Goal: Information Seeking & Learning: Compare options

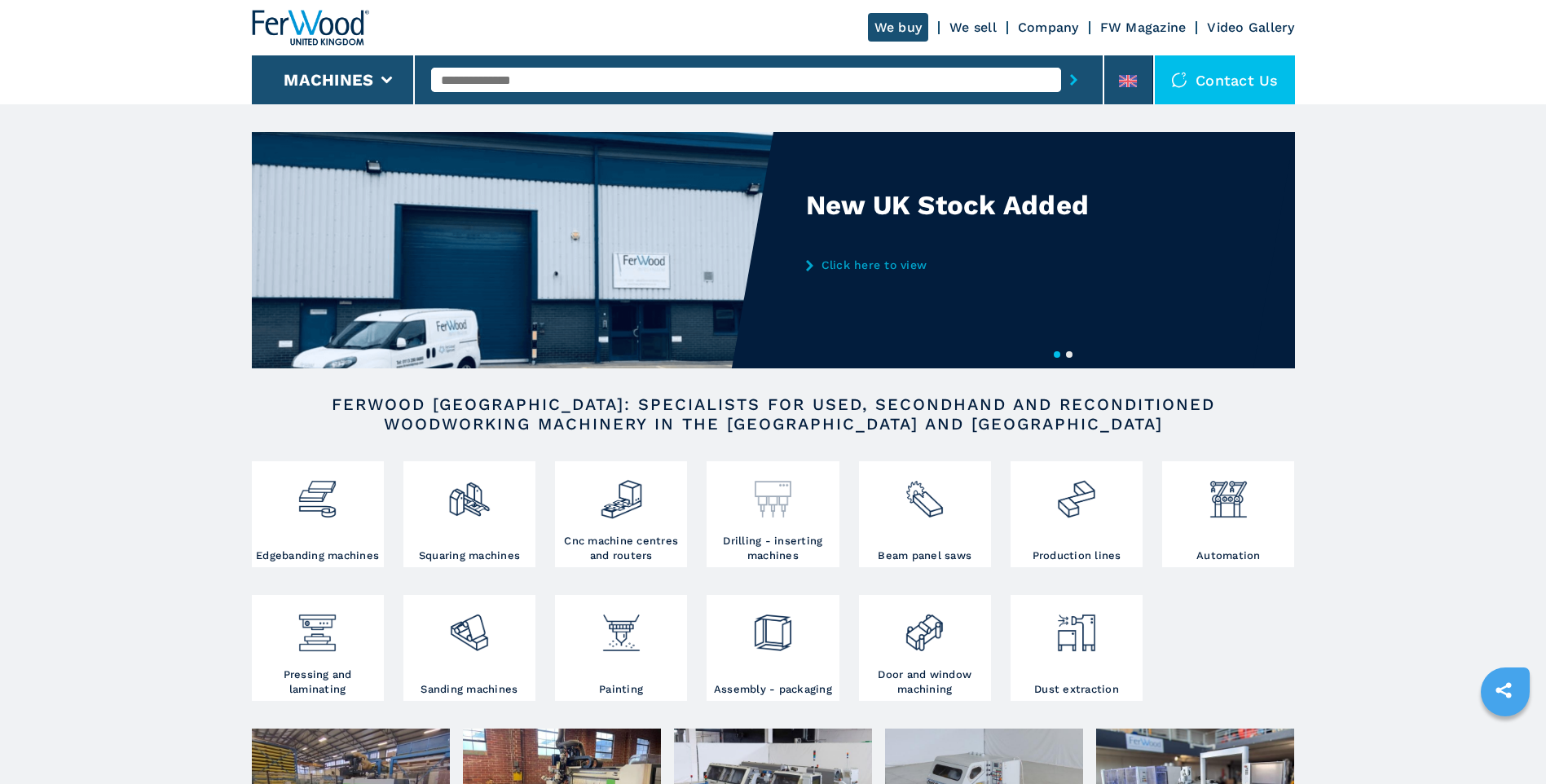
click at [777, 520] on img at bounding box center [773, 493] width 43 height 55
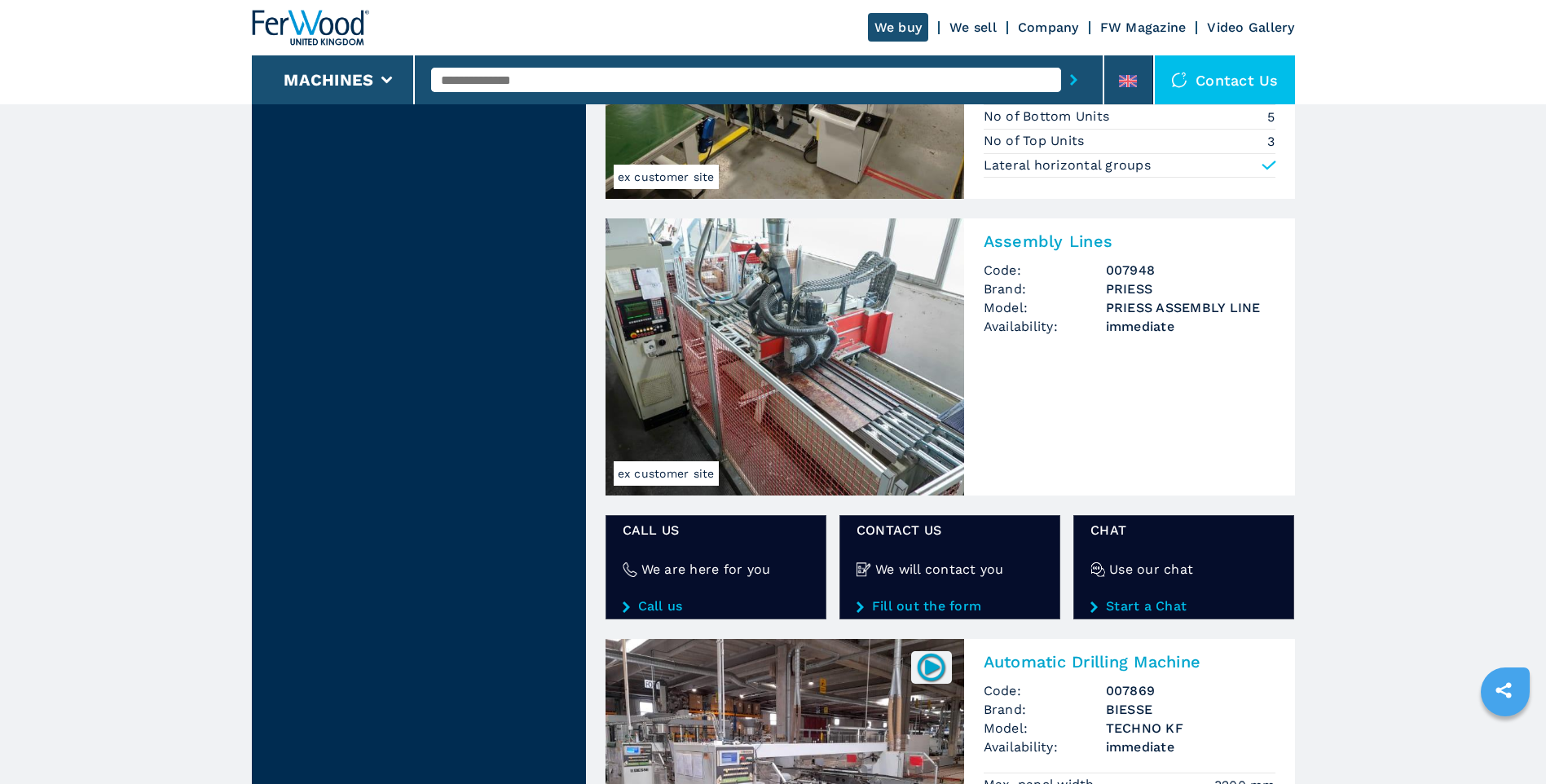
scroll to position [2526, 0]
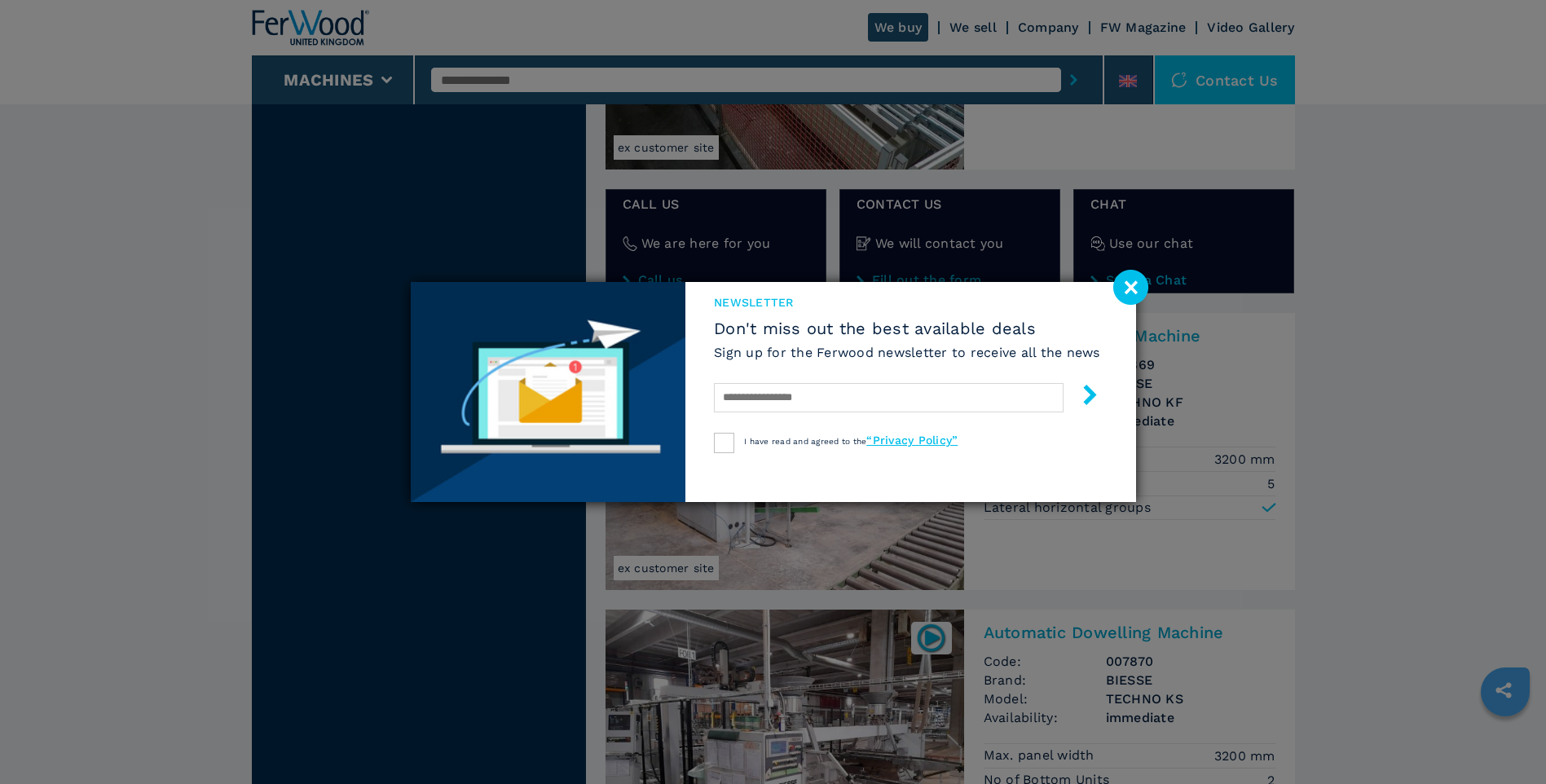
click at [1136, 279] on image at bounding box center [1131, 287] width 35 height 35
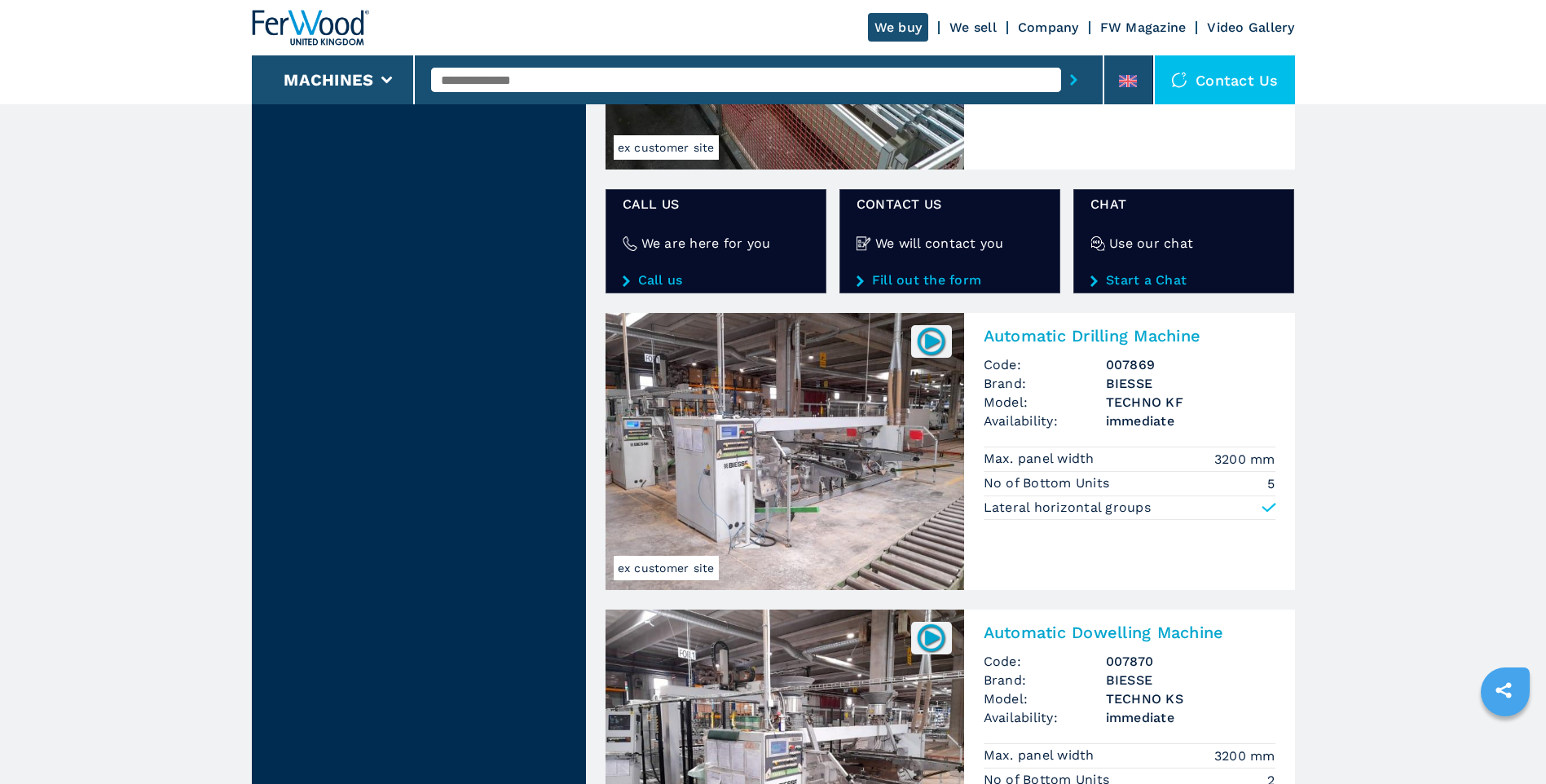
scroll to position [2690, 0]
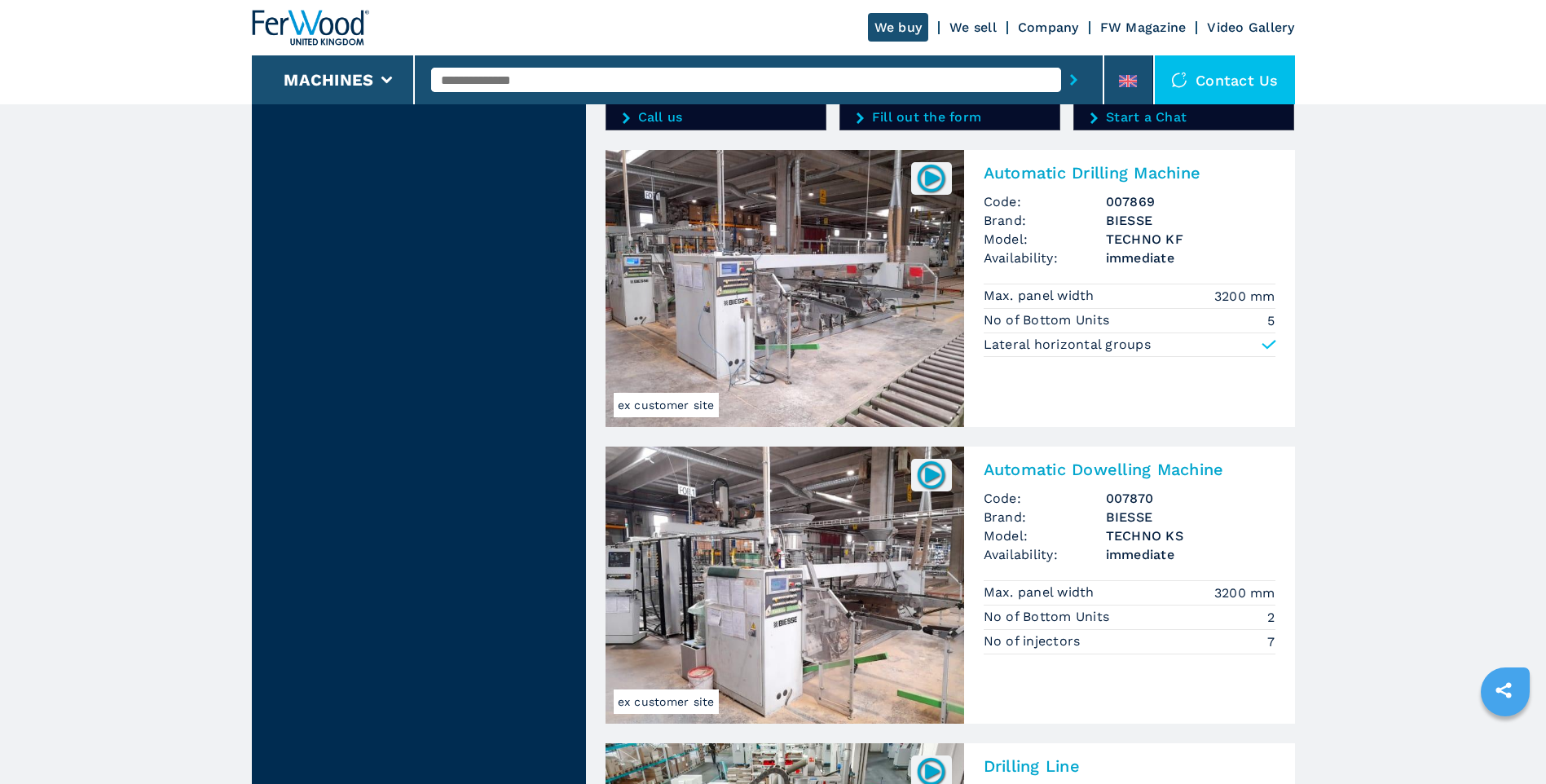
click at [758, 574] on img at bounding box center [785, 585] width 359 height 277
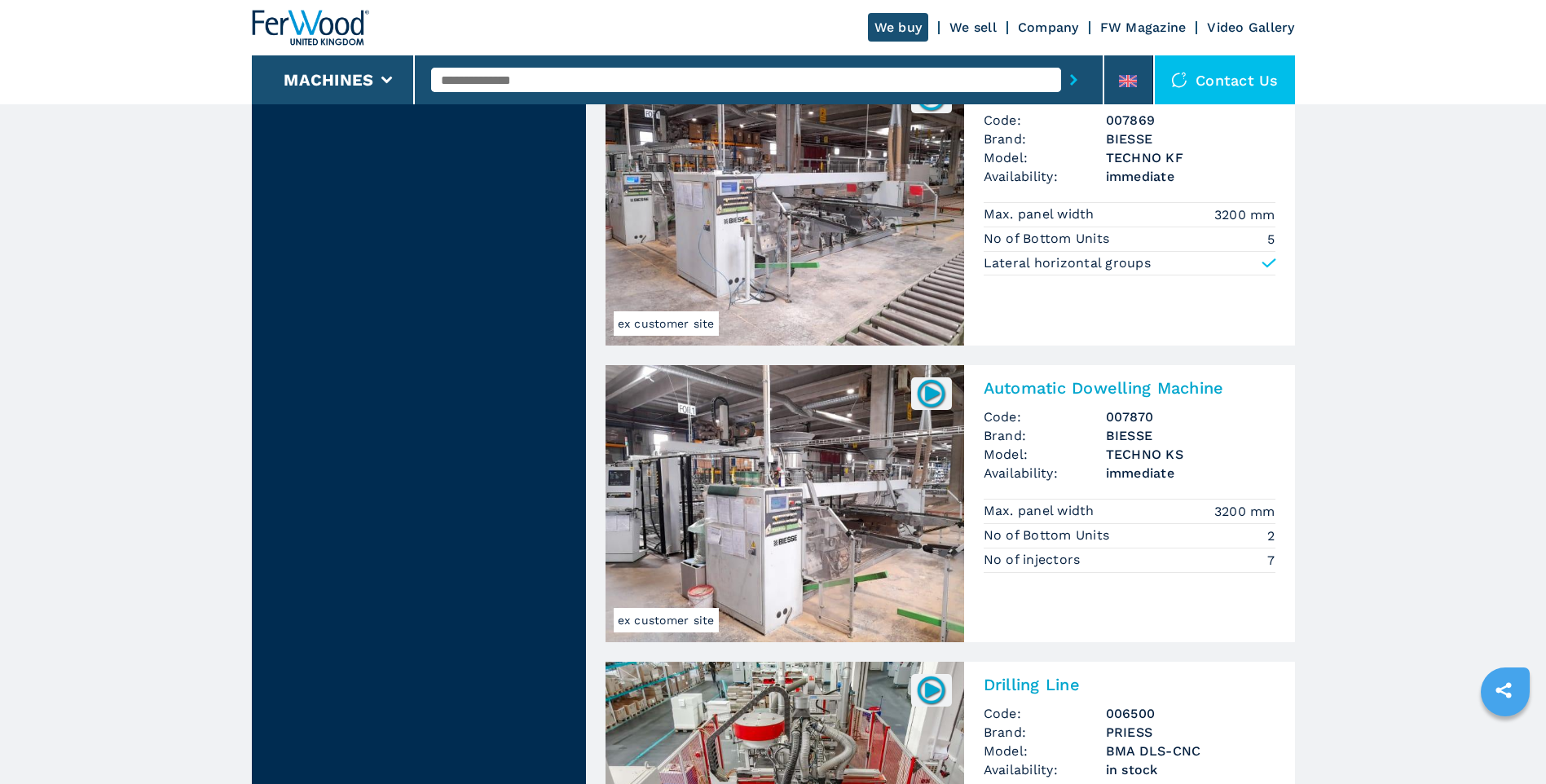
click at [783, 208] on img at bounding box center [785, 207] width 359 height 277
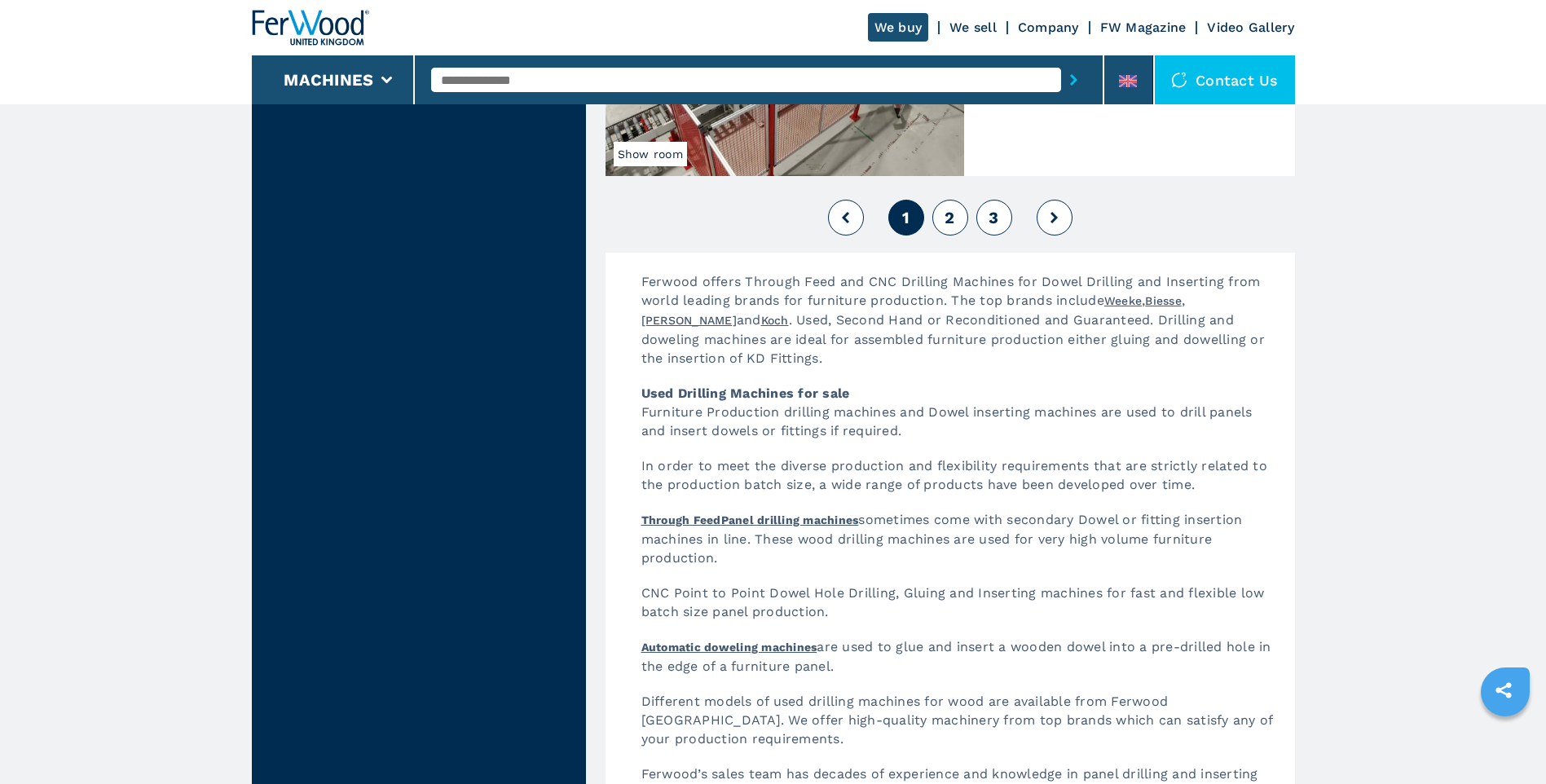
scroll to position [3504, 0]
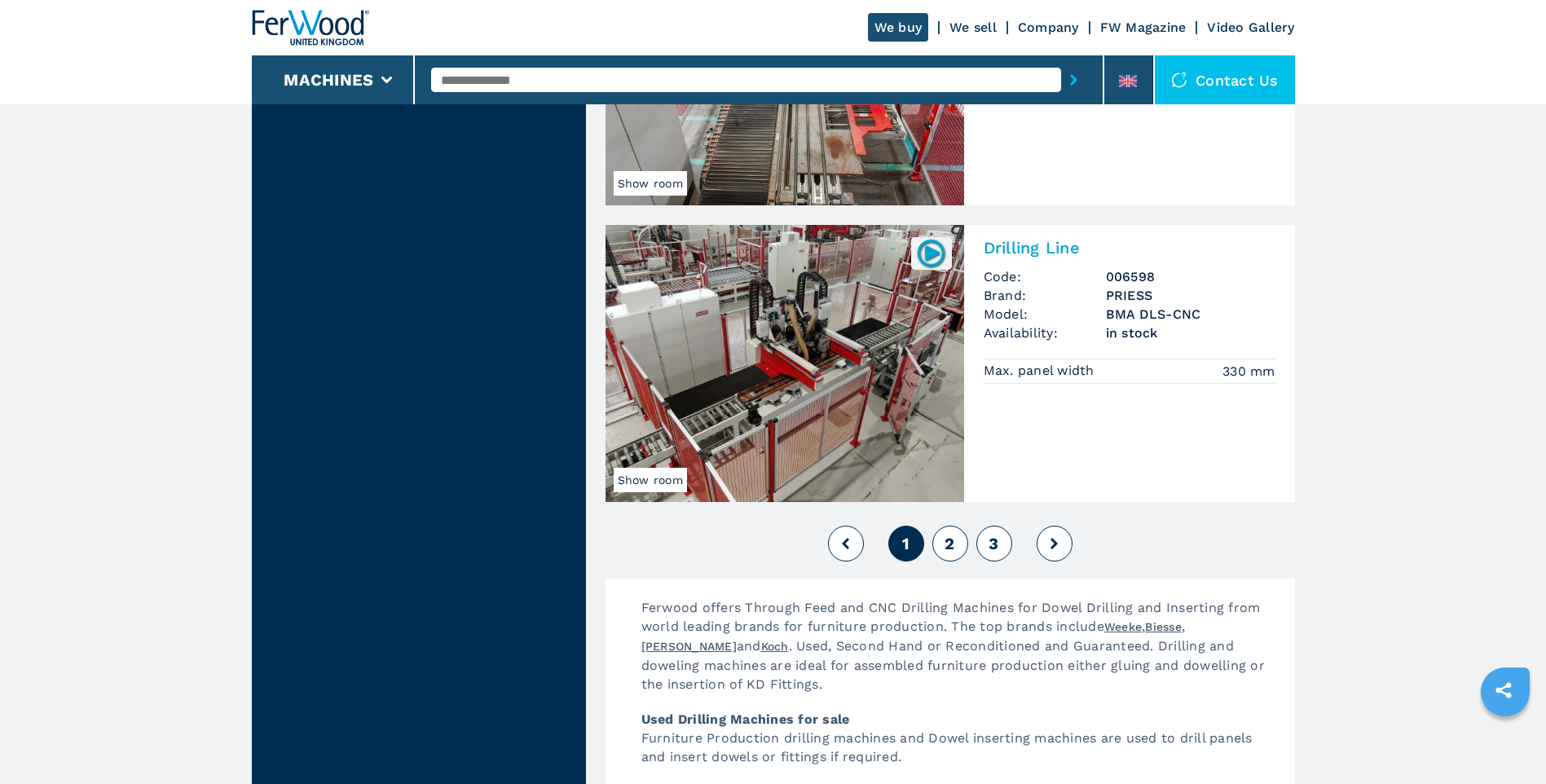
click at [950, 540] on span "2" at bounding box center [949, 543] width 10 height 19
click at [947, 541] on span "2" at bounding box center [949, 543] width 10 height 19
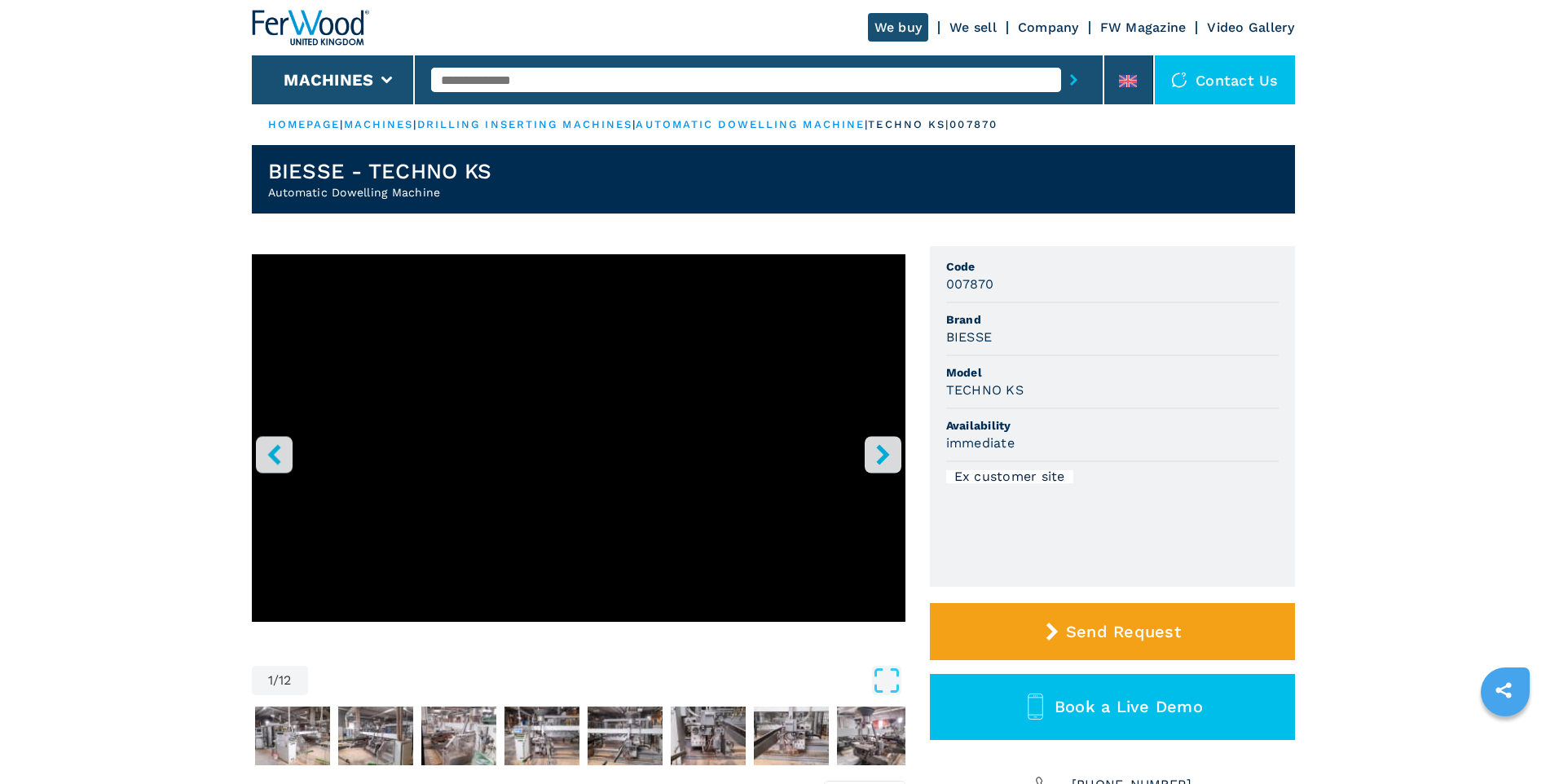
click at [886, 446] on icon "right-button" at bounding box center [883, 454] width 20 height 20
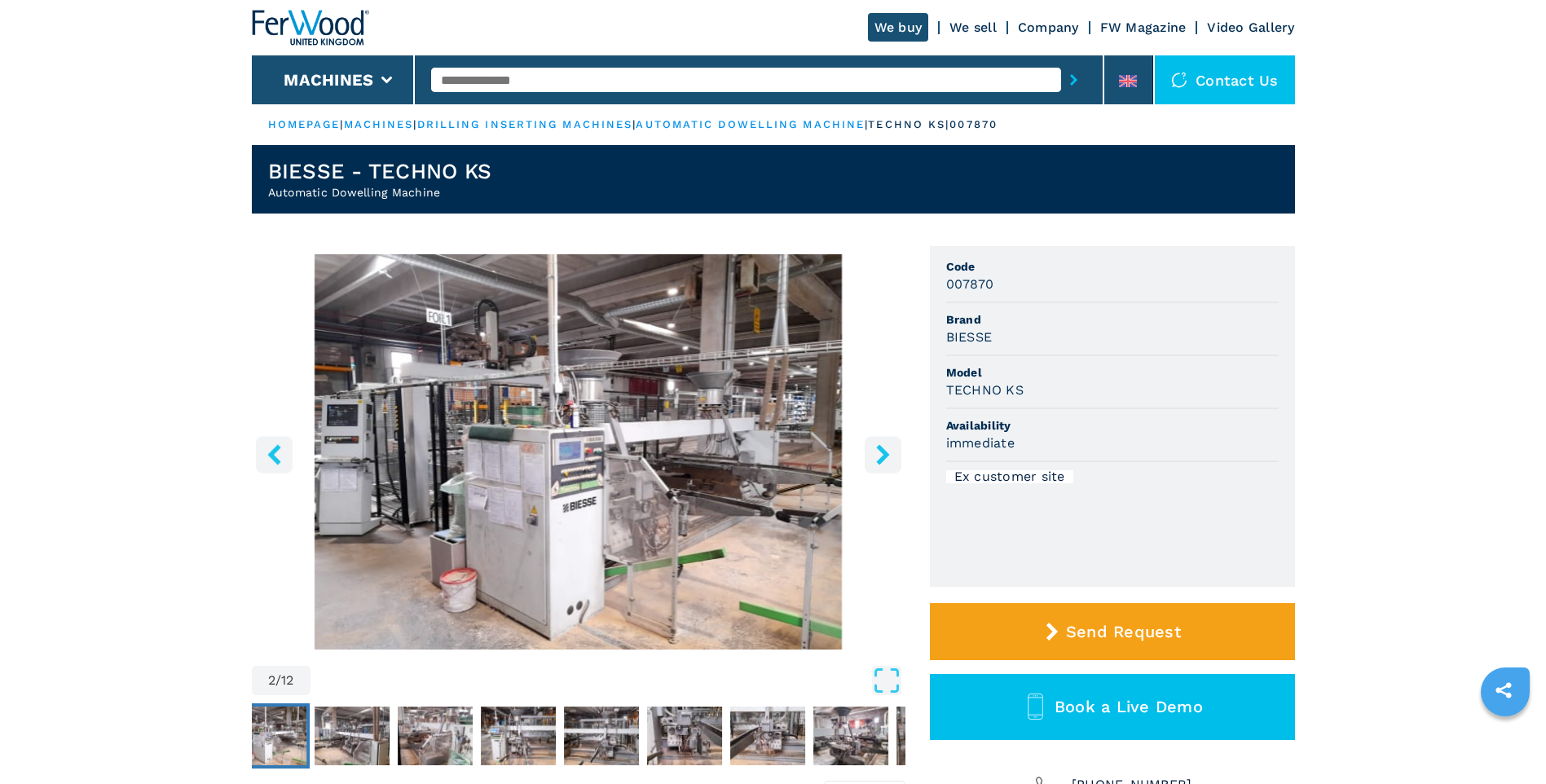
click at [882, 454] on icon "right-button" at bounding box center [882, 454] width 13 height 20
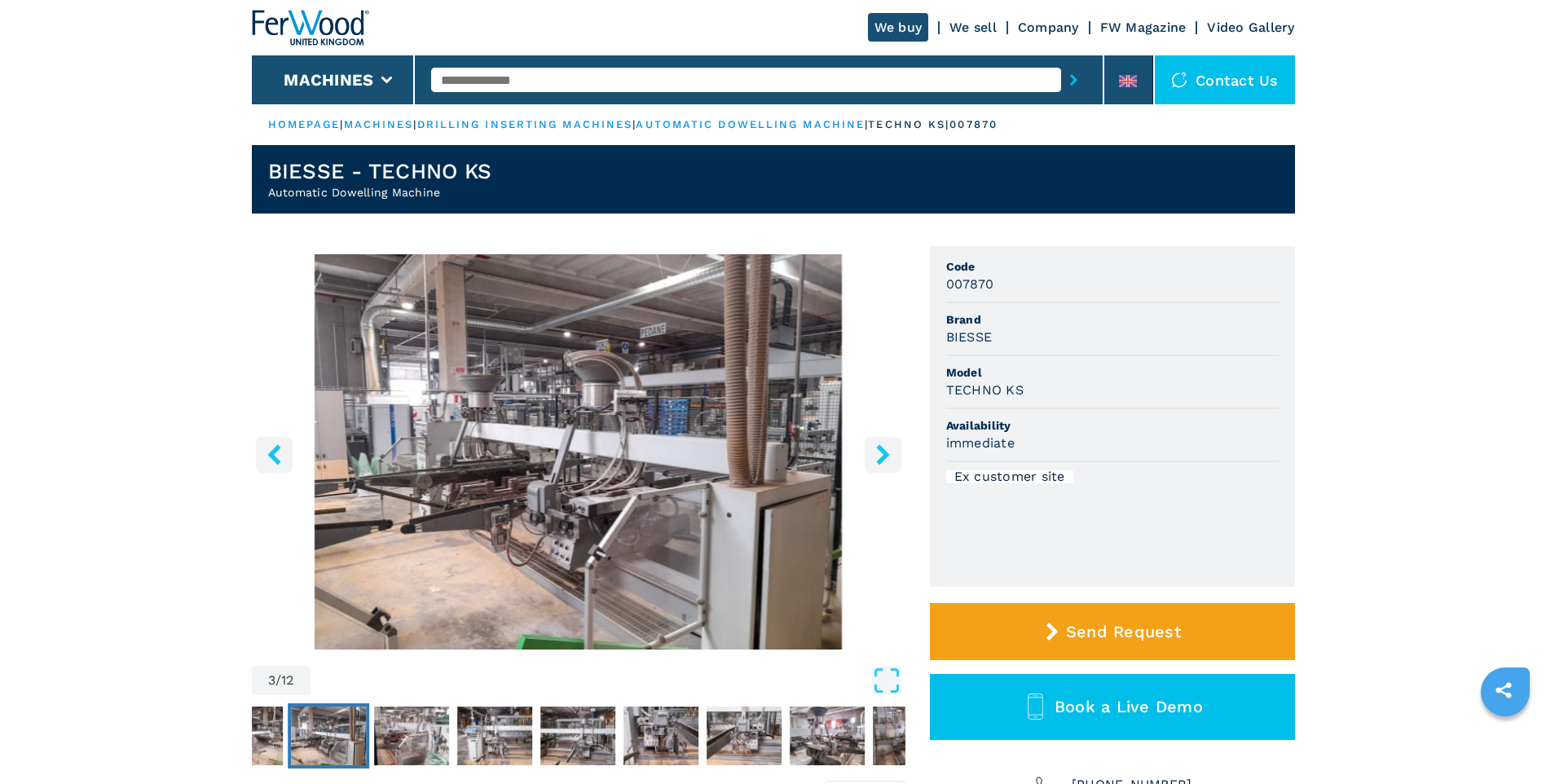
click at [882, 454] on icon "right-button" at bounding box center [882, 454] width 13 height 20
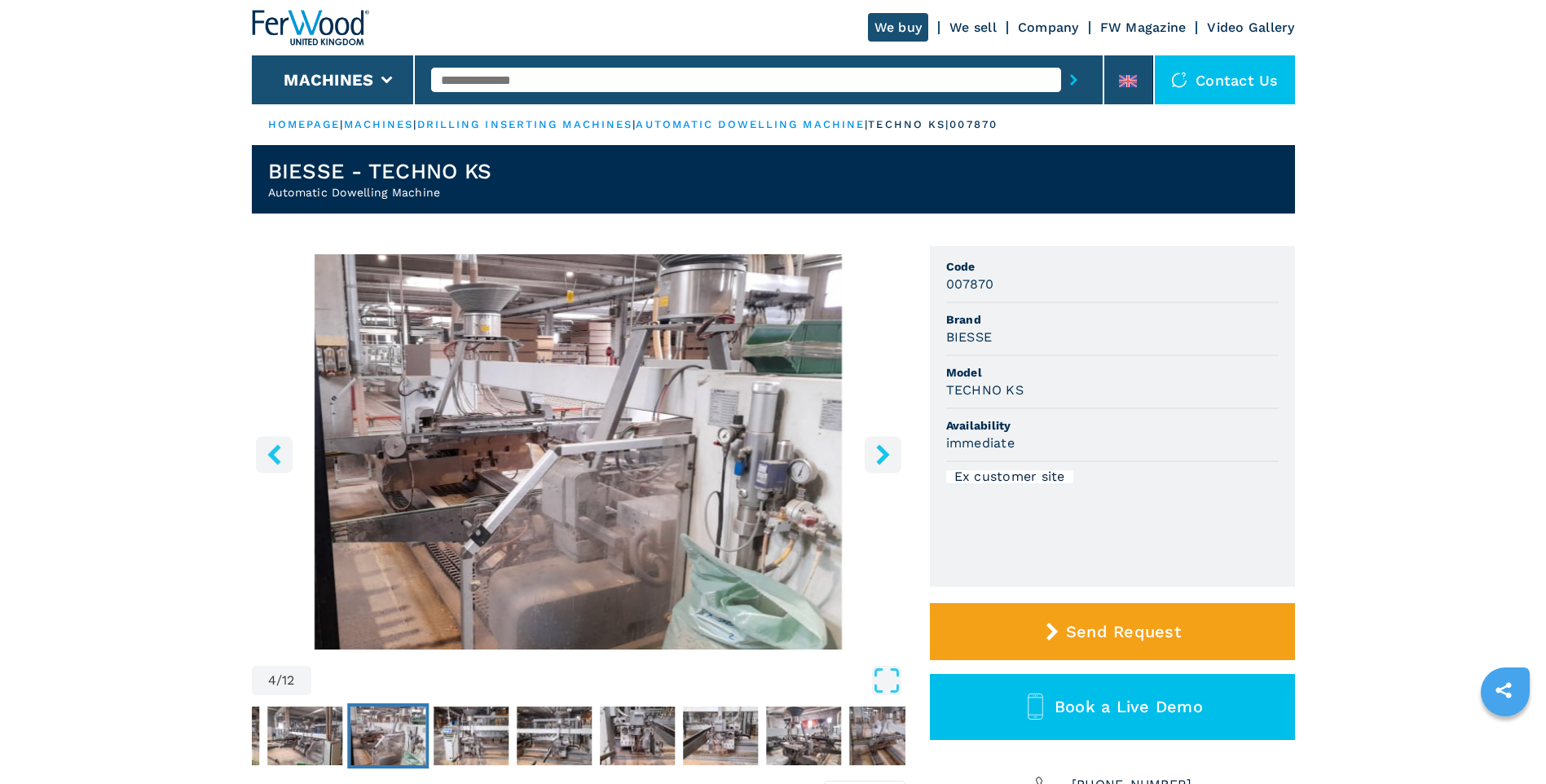
click at [882, 454] on icon "right-button" at bounding box center [882, 454] width 13 height 20
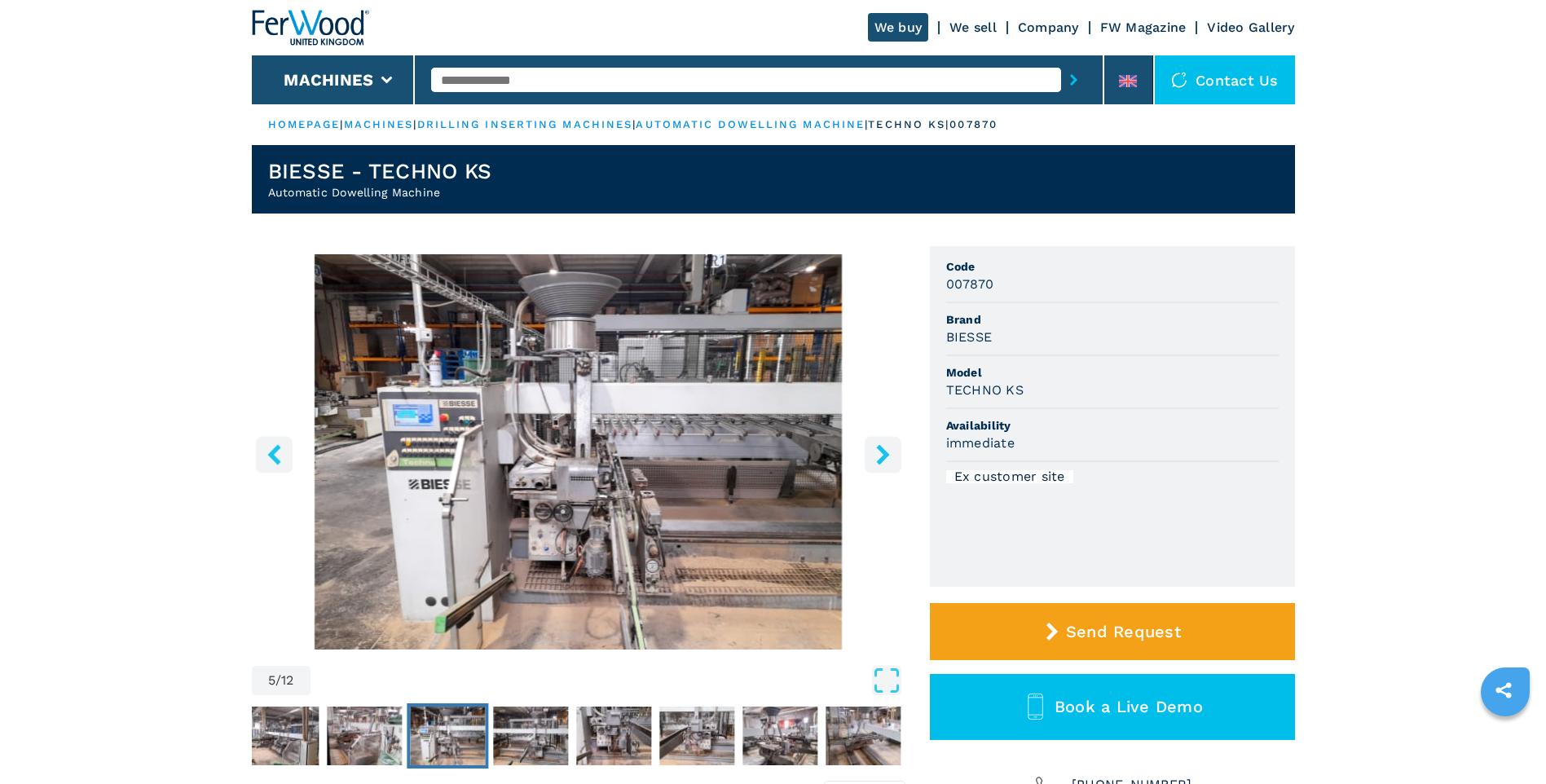
click at [882, 454] on icon "right-button" at bounding box center [882, 454] width 13 height 20
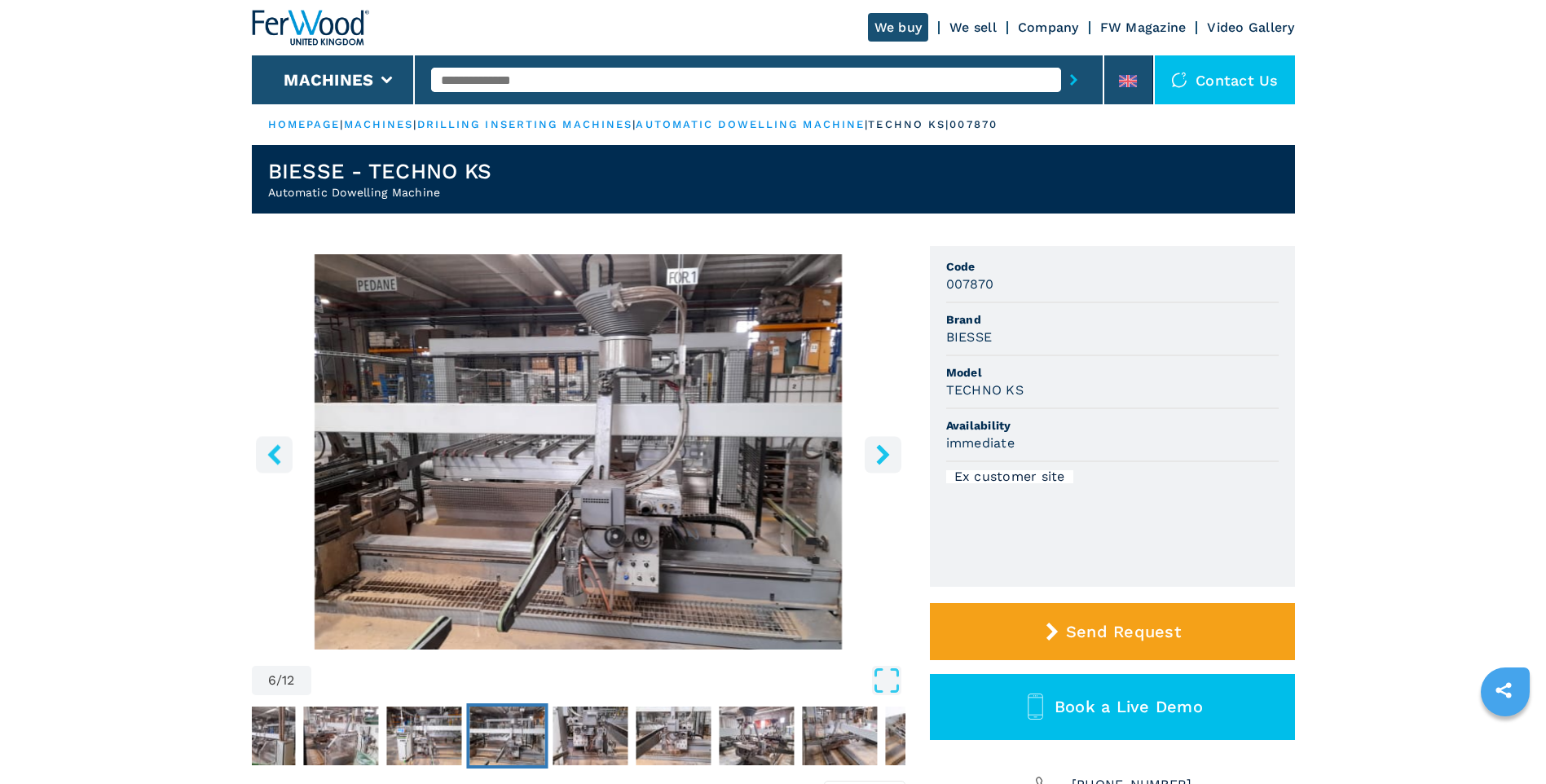
click at [882, 454] on icon "right-button" at bounding box center [882, 454] width 13 height 20
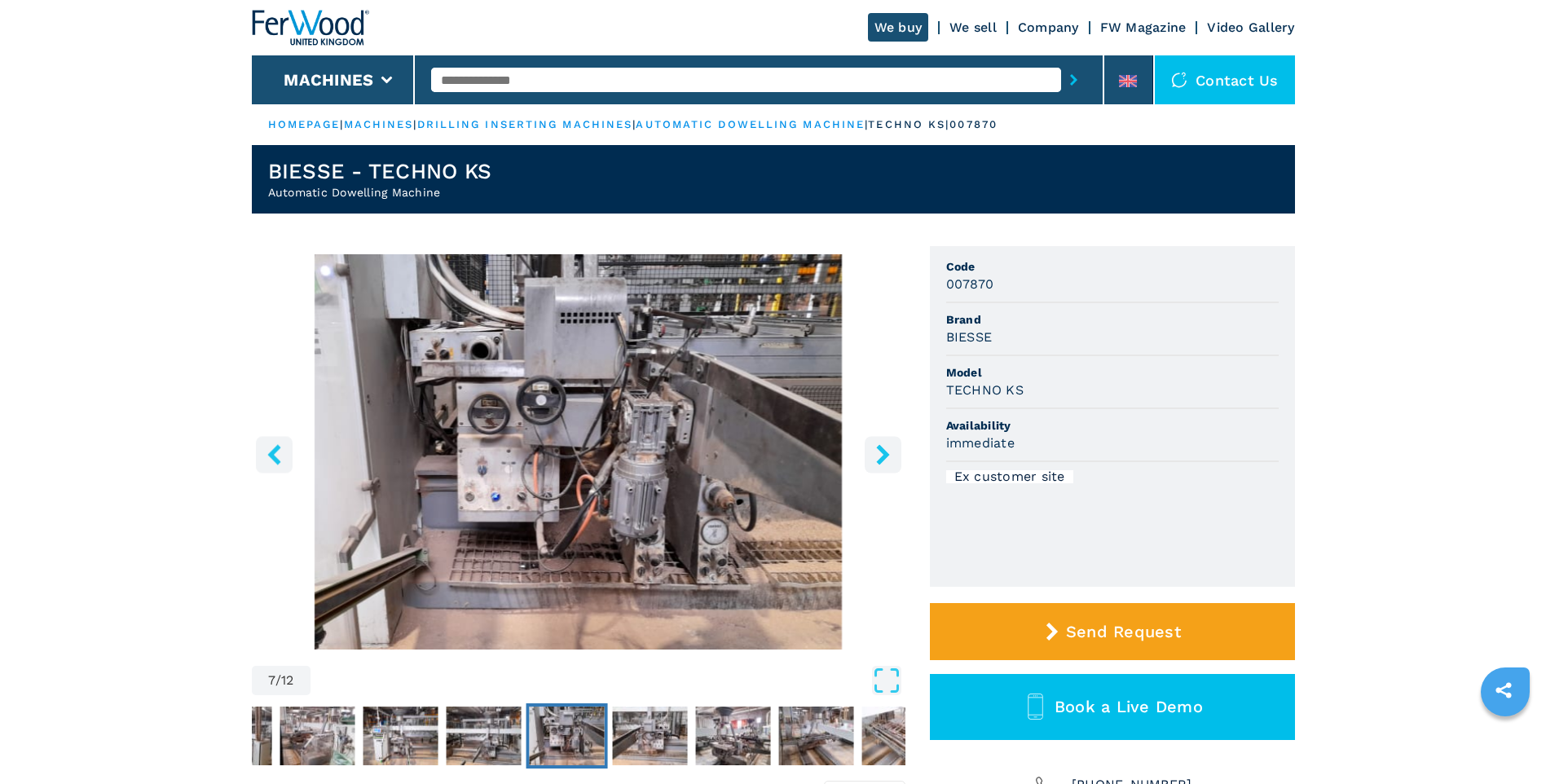
click at [882, 454] on icon "right-button" at bounding box center [882, 454] width 13 height 20
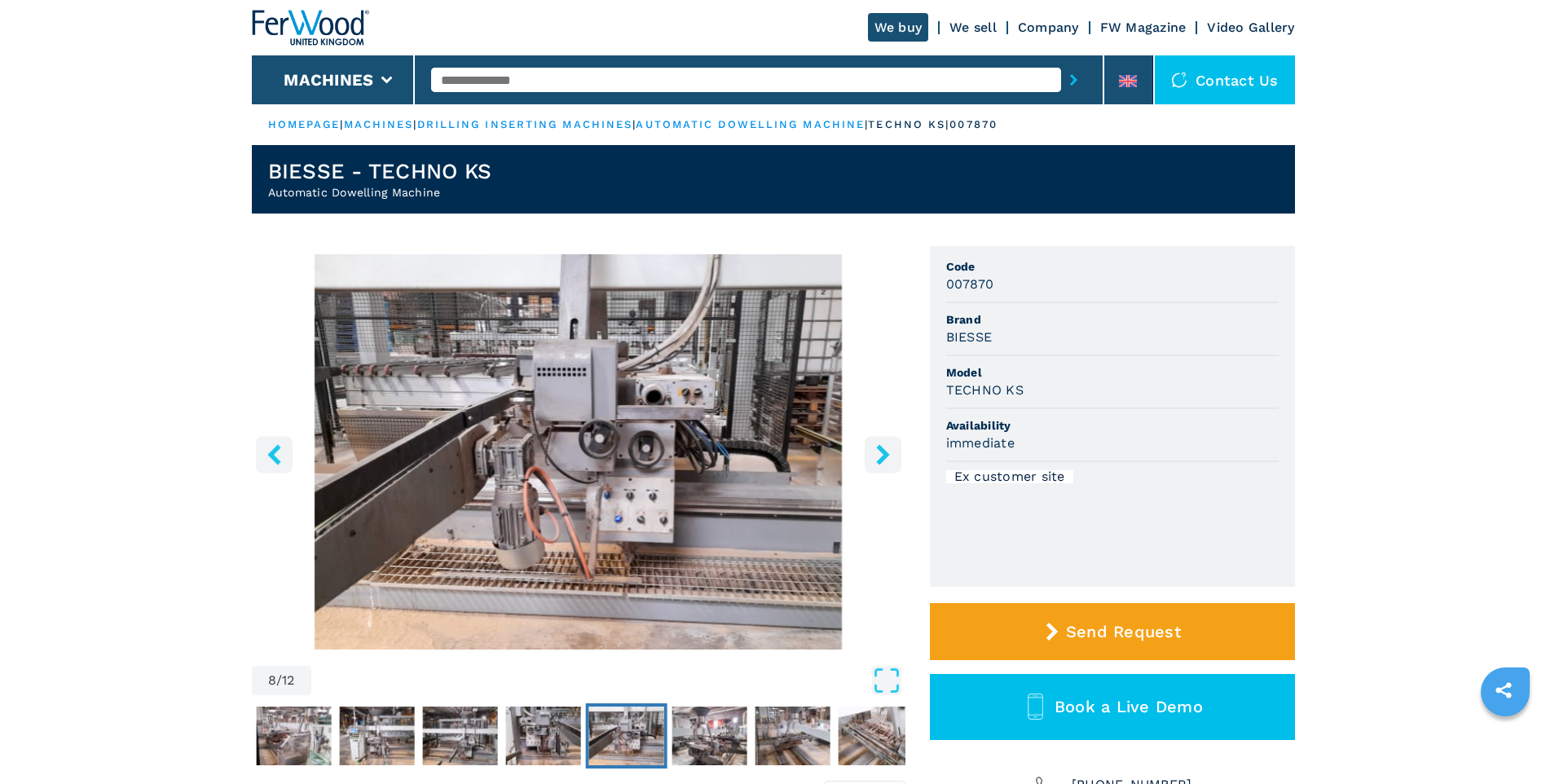
click at [882, 454] on icon "right-button" at bounding box center [882, 454] width 13 height 20
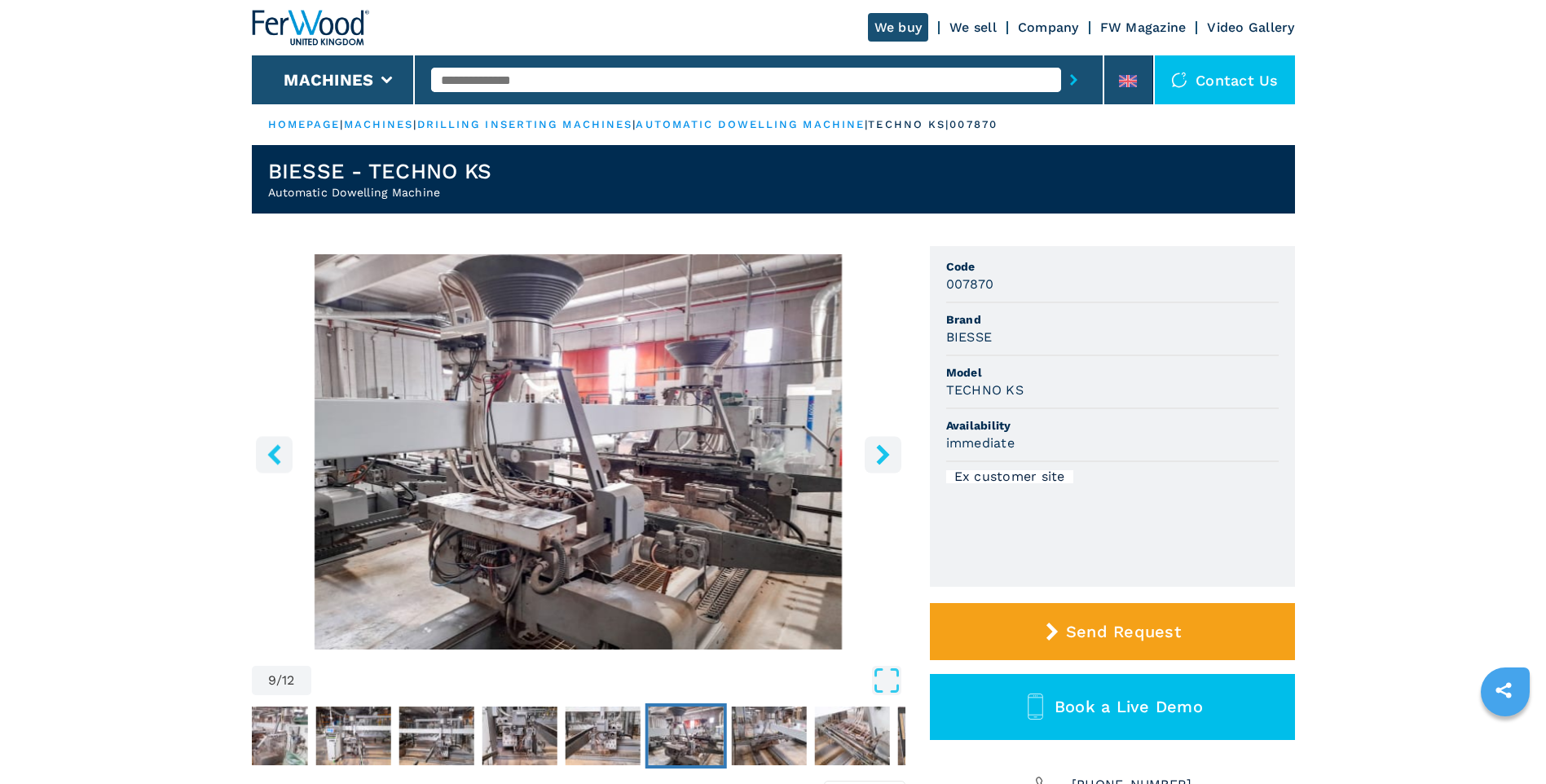
click at [882, 454] on icon "right-button" at bounding box center [882, 454] width 13 height 20
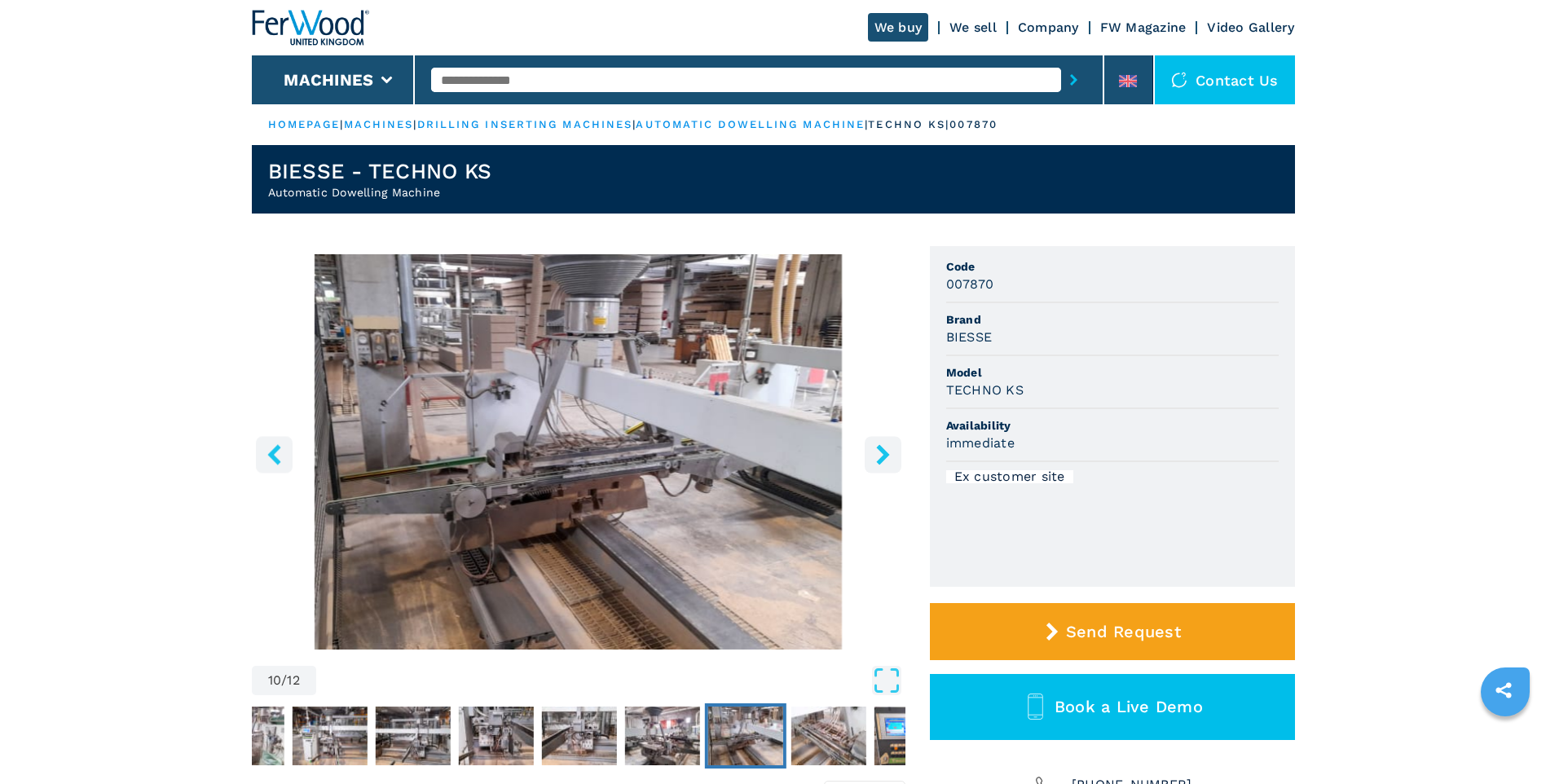
click at [882, 454] on icon "right-button" at bounding box center [882, 454] width 13 height 20
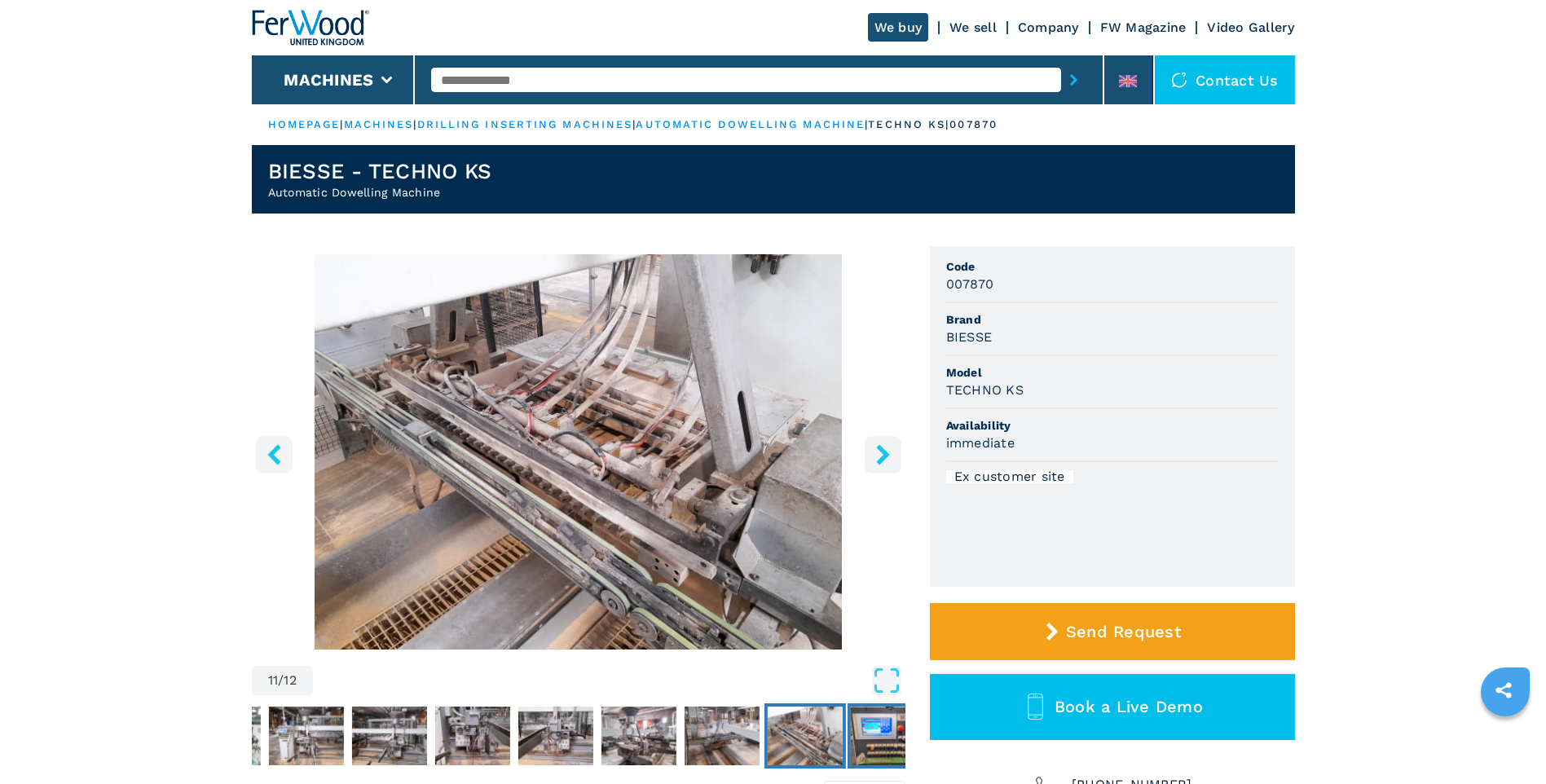
click at [870, 723] on img "Go to Slide 12" at bounding box center [888, 736] width 75 height 59
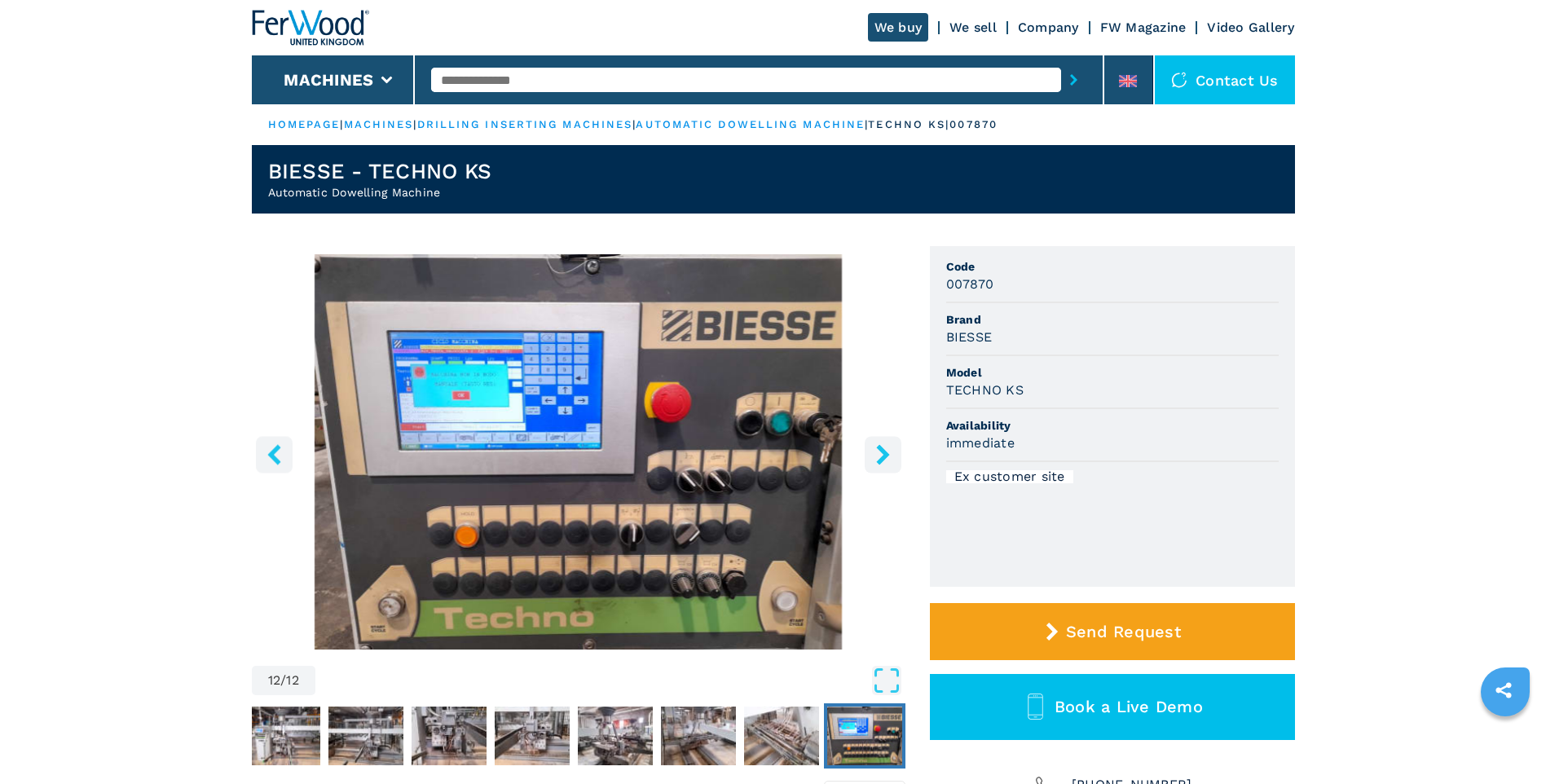
click at [890, 454] on icon "right-button" at bounding box center [883, 454] width 20 height 20
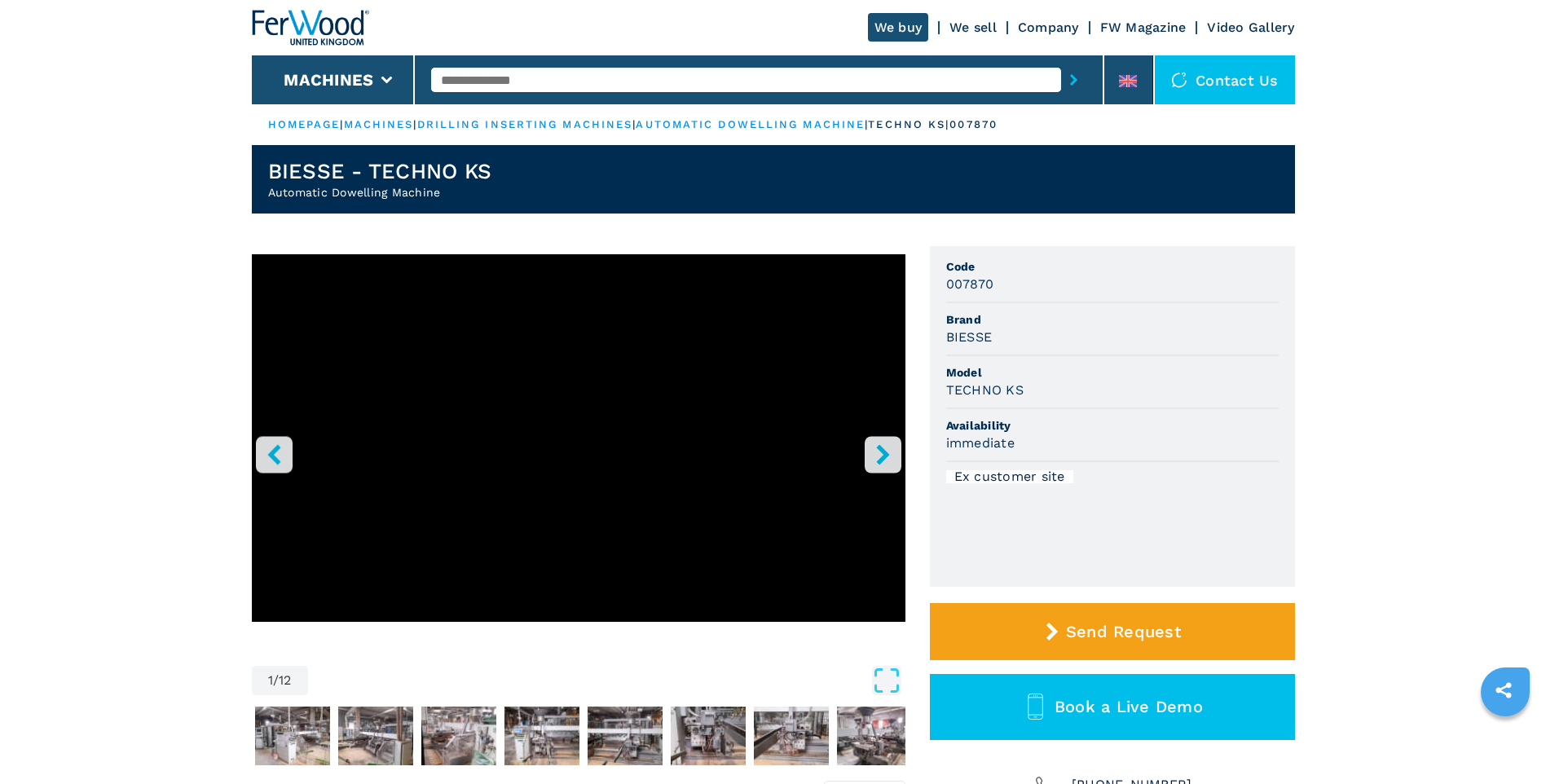
click at [890, 454] on icon "right-button" at bounding box center [883, 454] width 20 height 20
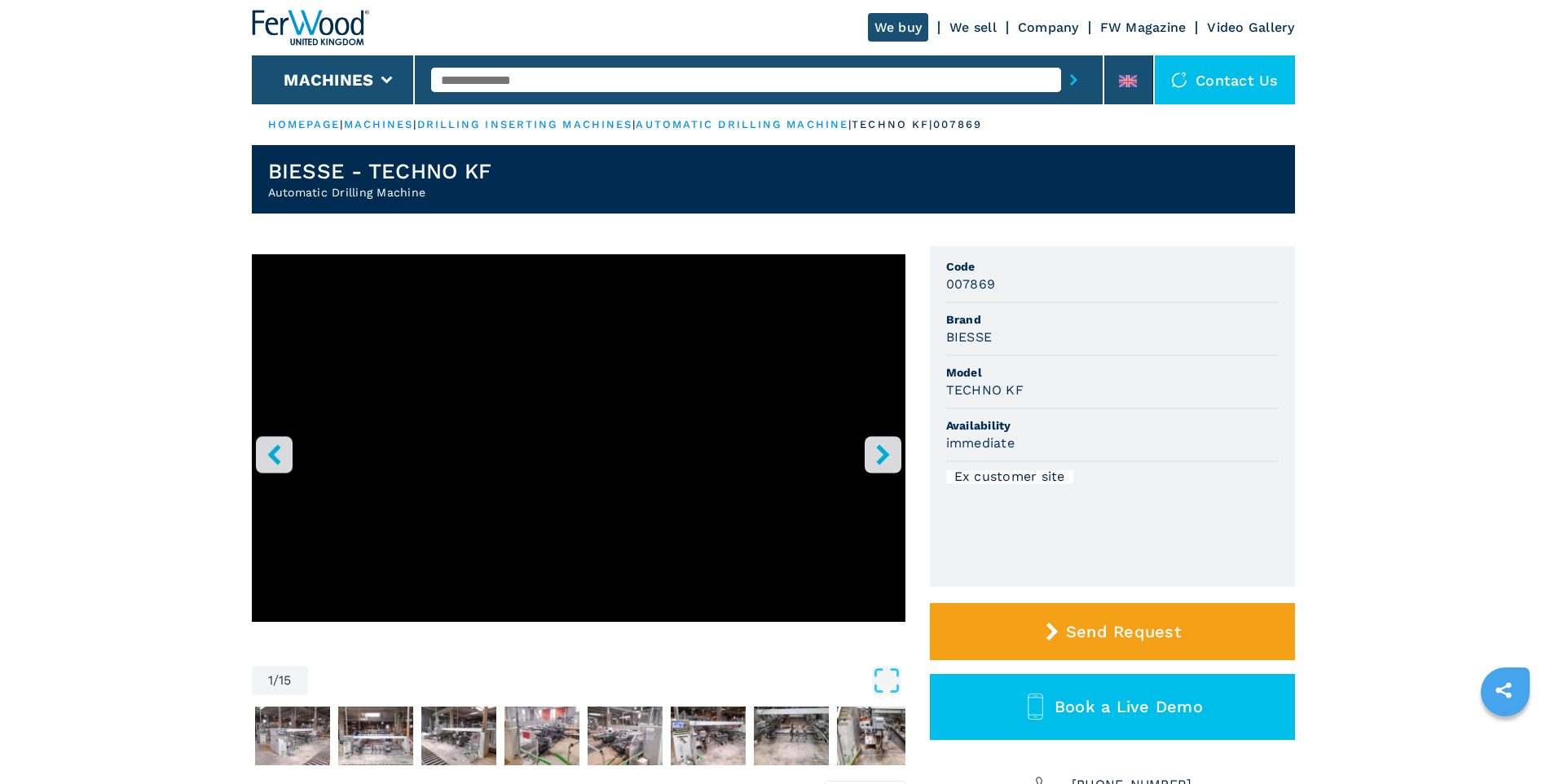
click at [873, 455] on icon "right-button" at bounding box center [883, 454] width 20 height 20
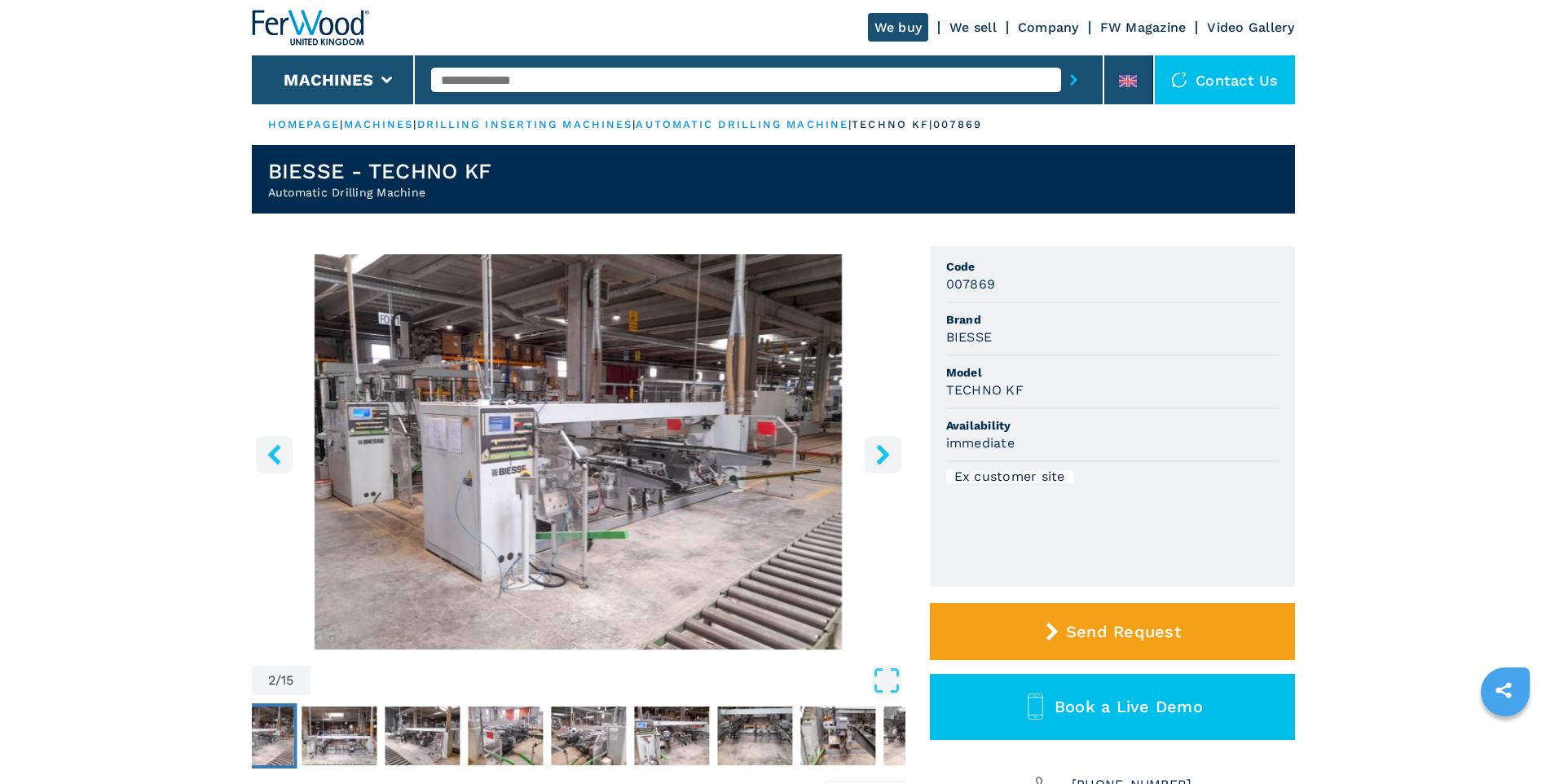
click at [875, 454] on icon "right-button" at bounding box center [883, 454] width 20 height 20
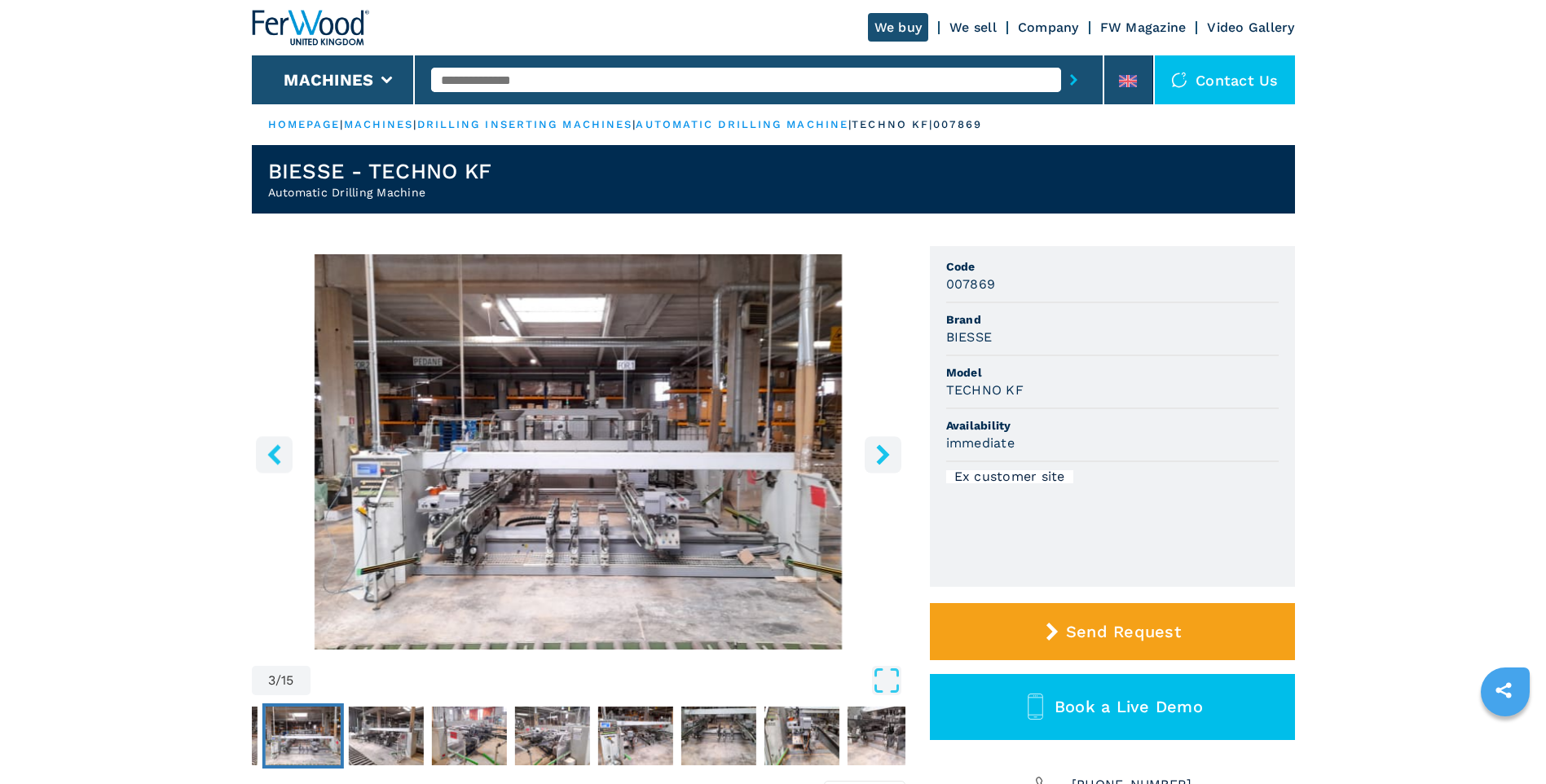
click at [875, 454] on icon "right-button" at bounding box center [883, 454] width 20 height 20
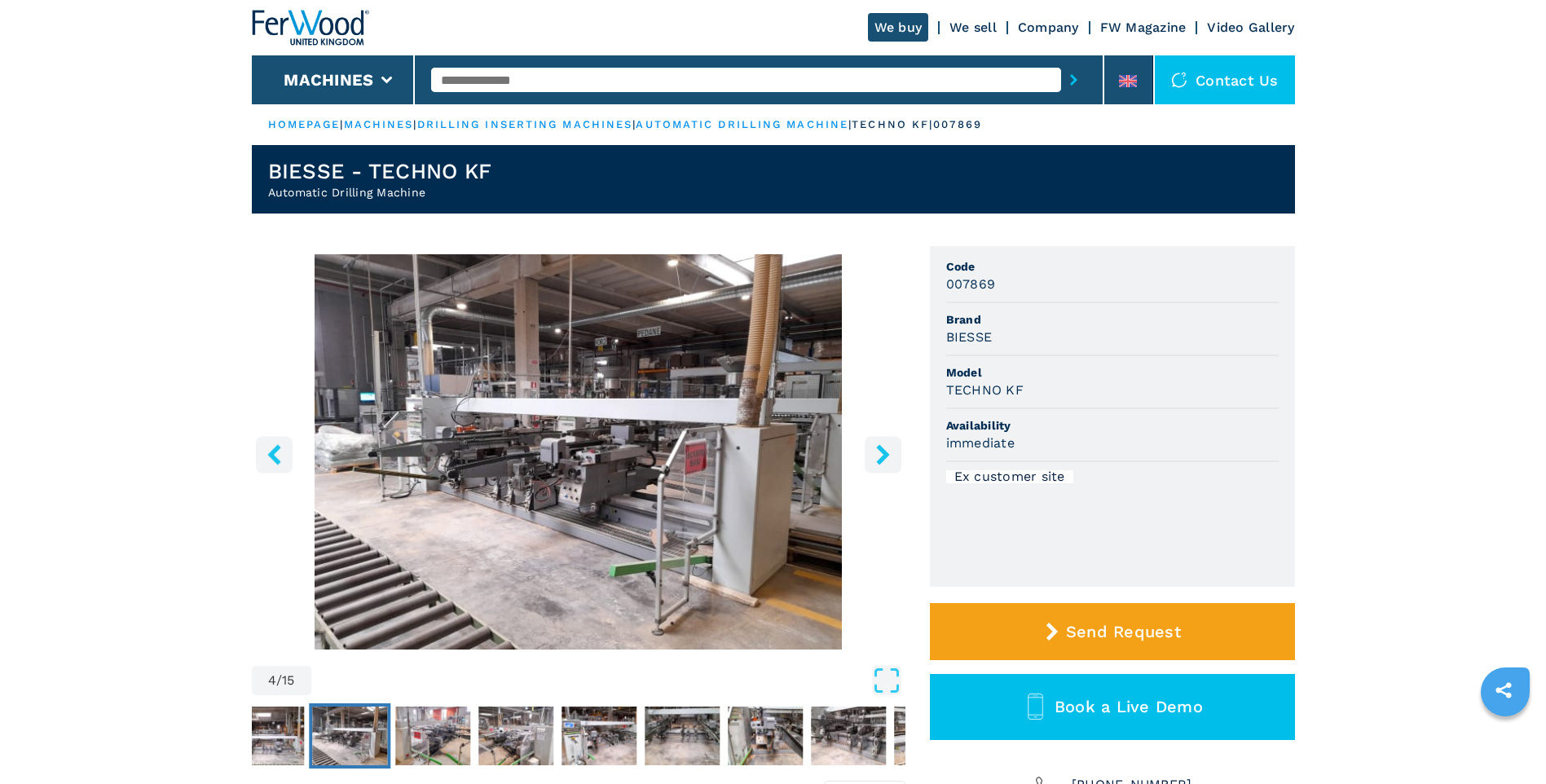
click at [875, 454] on icon "right-button" at bounding box center [883, 454] width 20 height 20
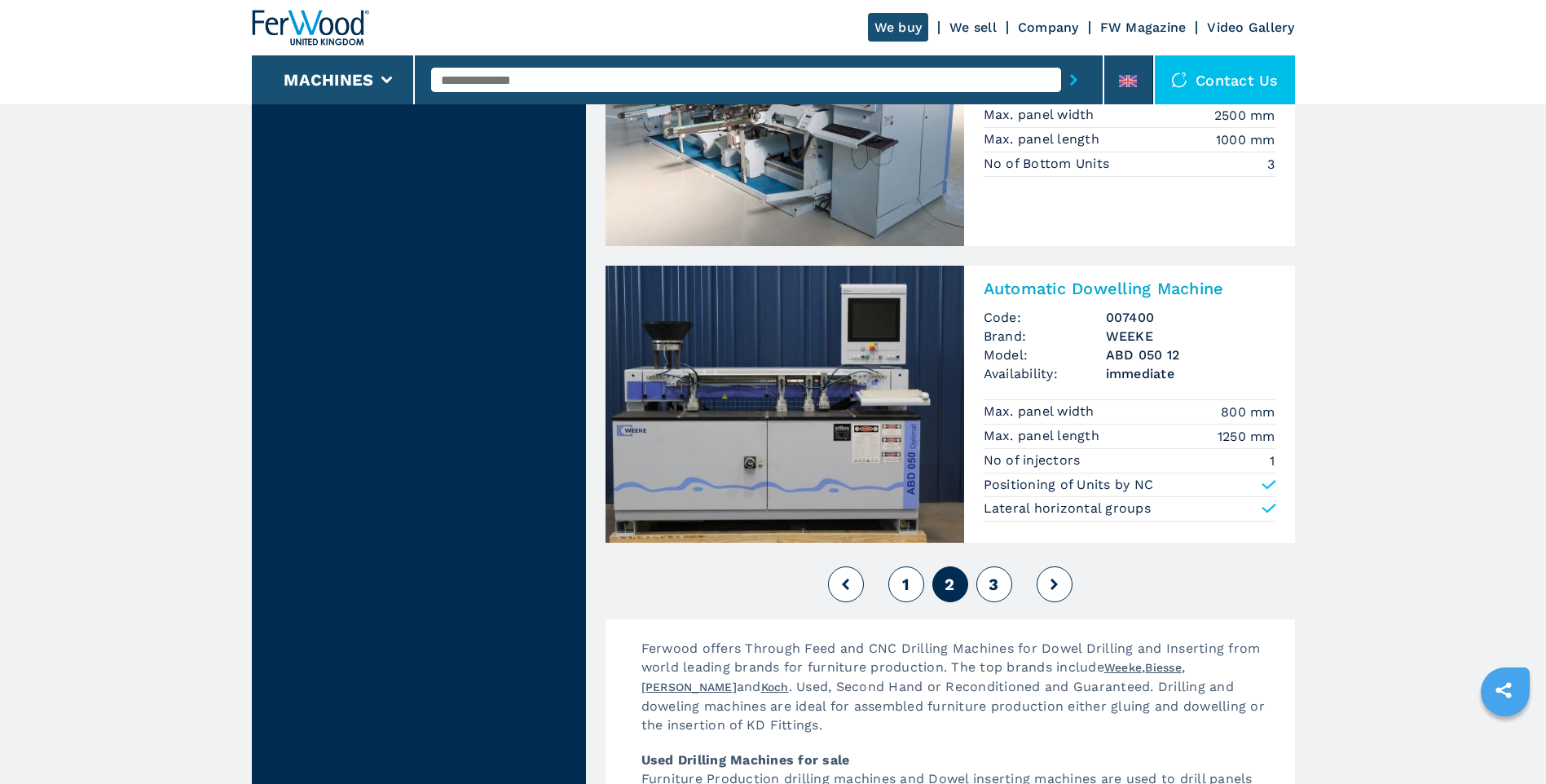
scroll to position [3668, 0]
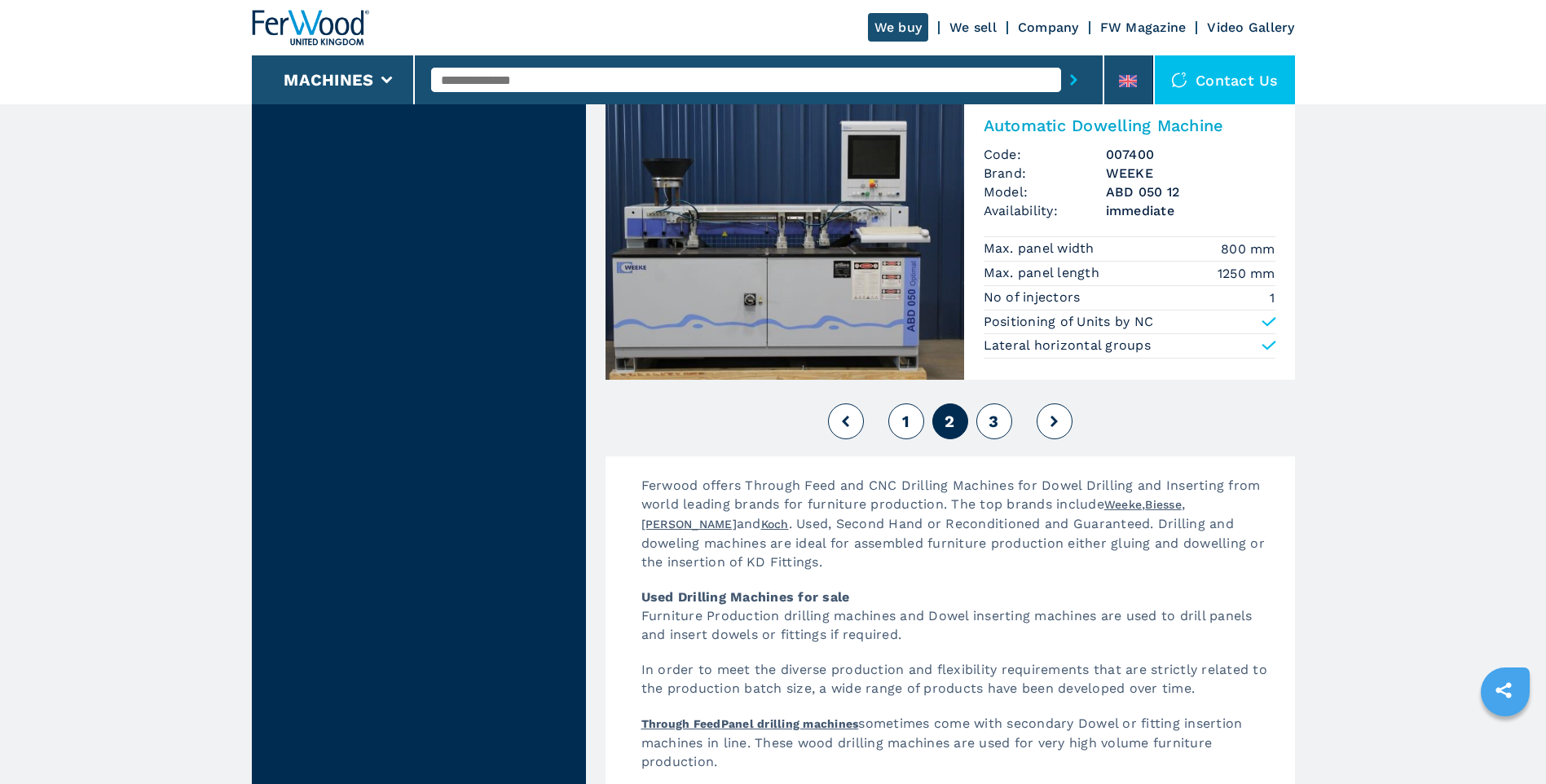
click at [992, 425] on span "3" at bounding box center [993, 420] width 10 height 19
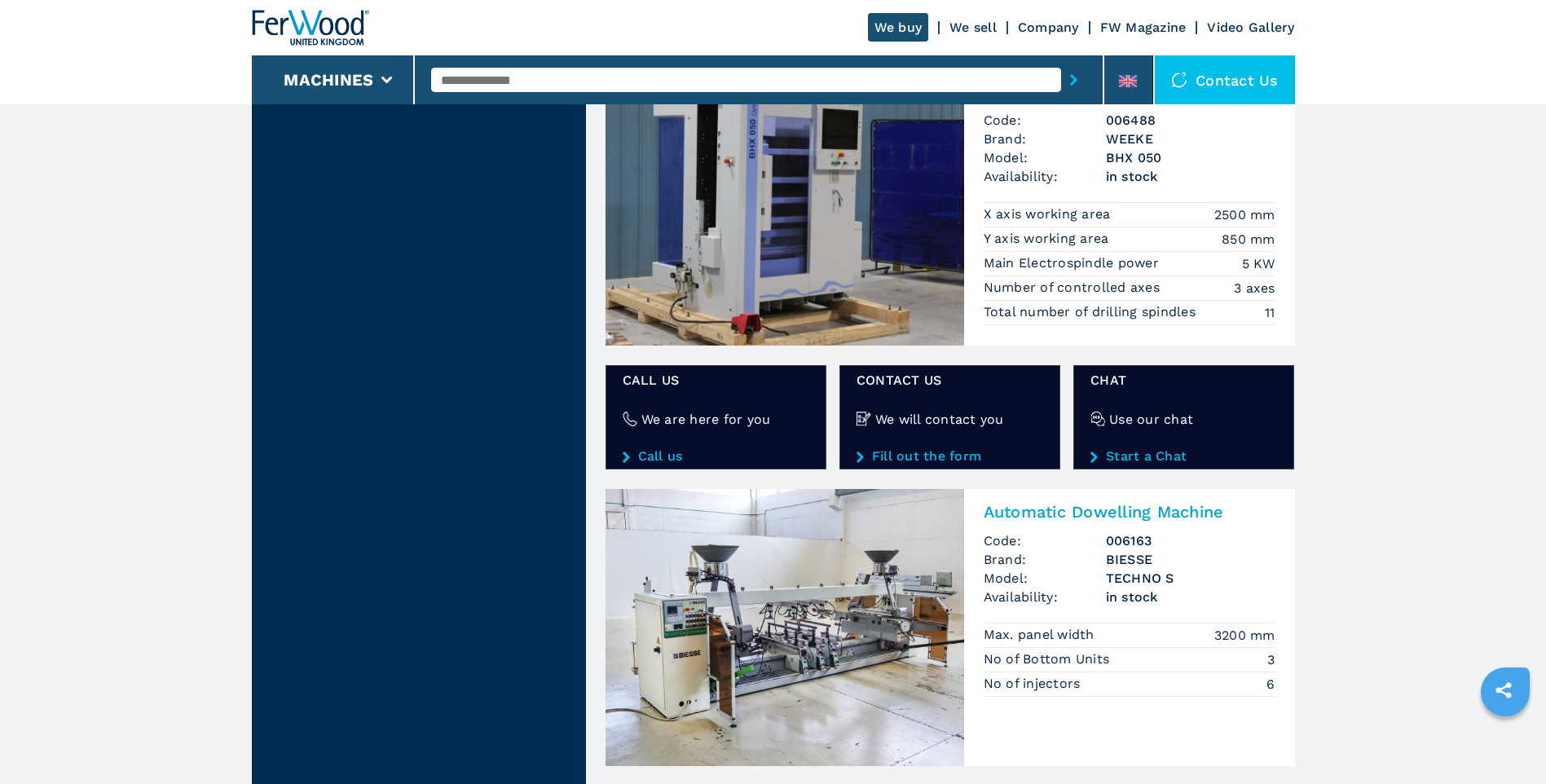
scroll to position [2445, 0]
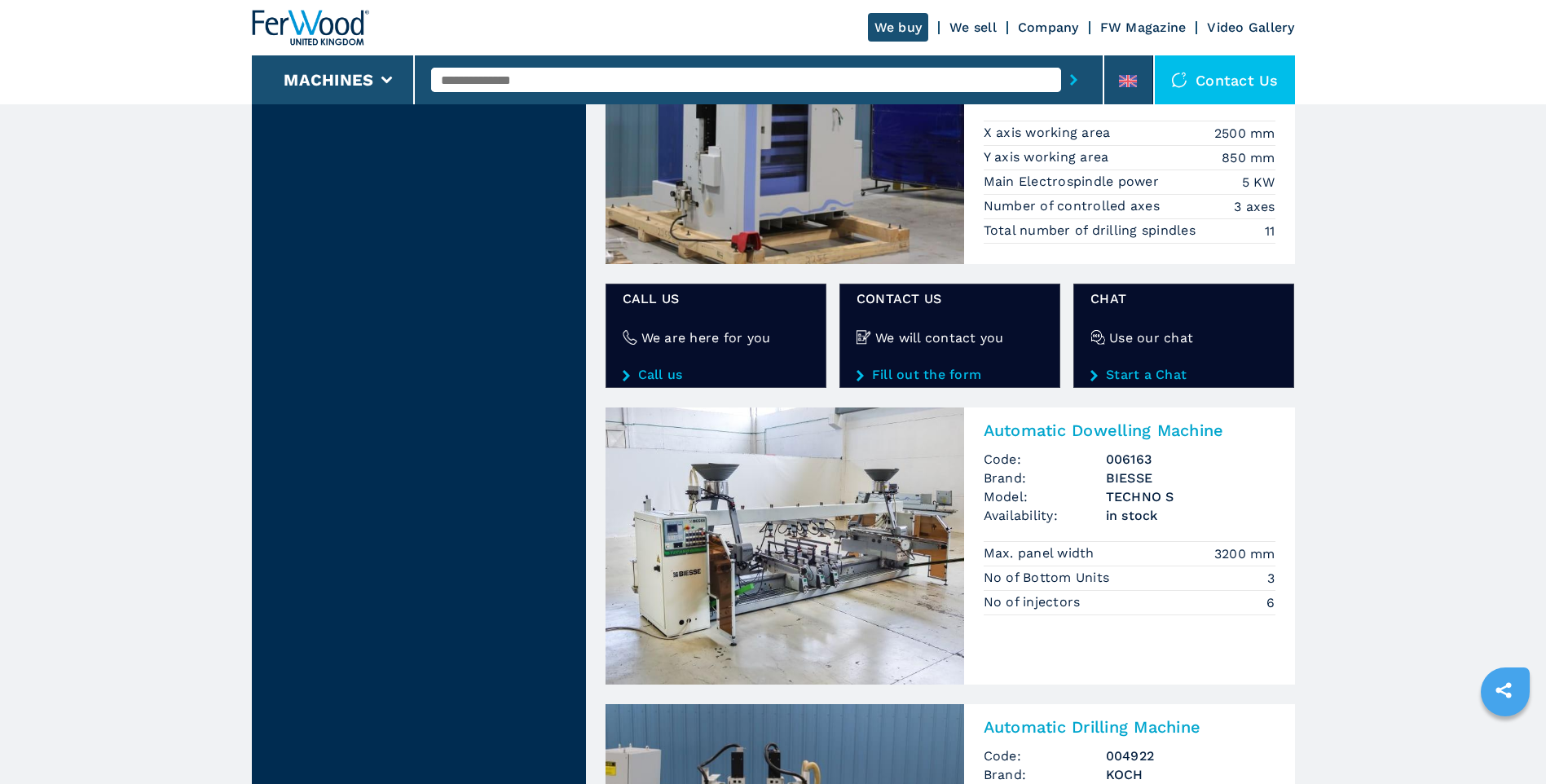
click at [792, 529] on img at bounding box center [785, 546] width 359 height 277
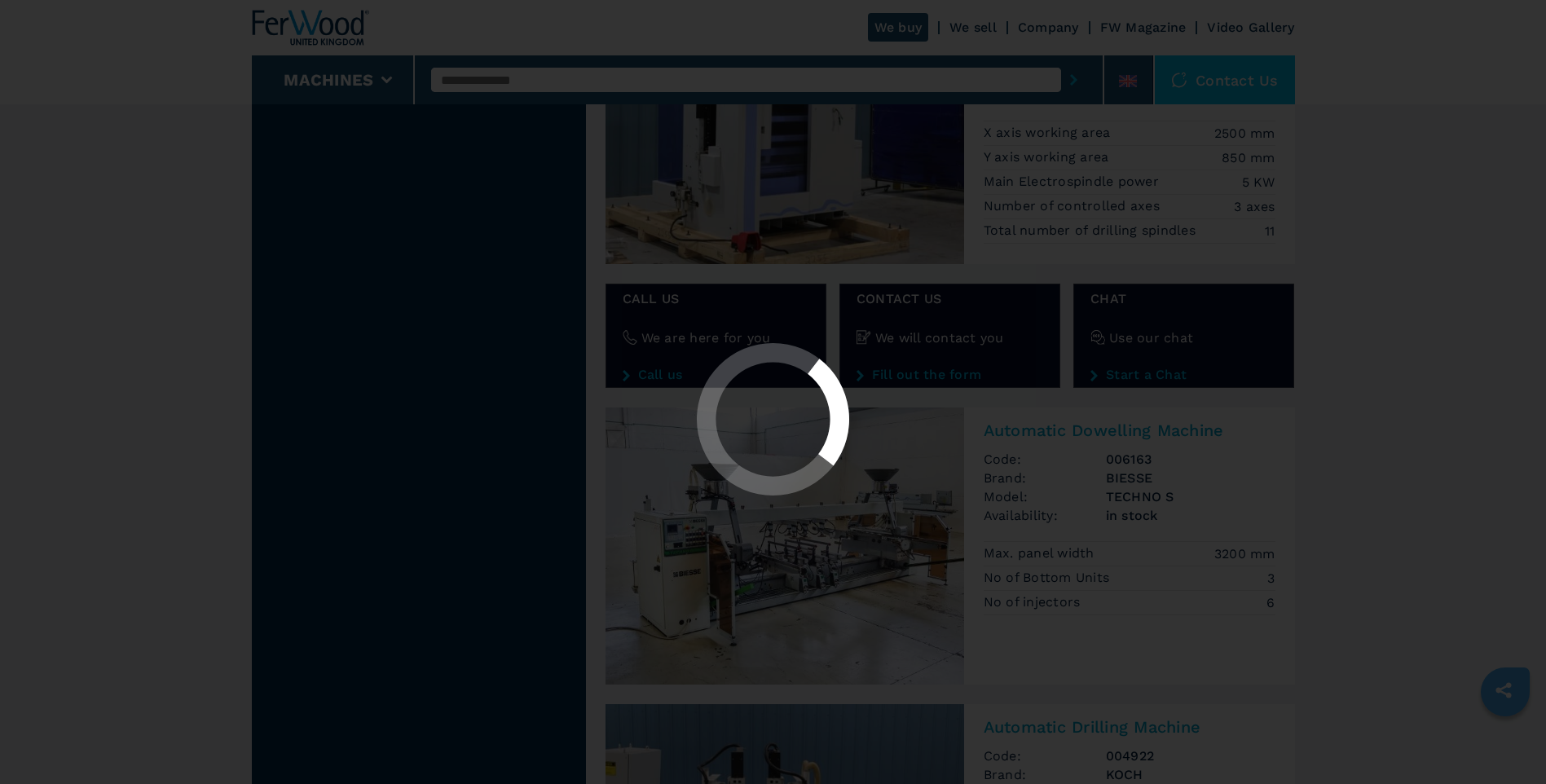
scroll to position [0, 0]
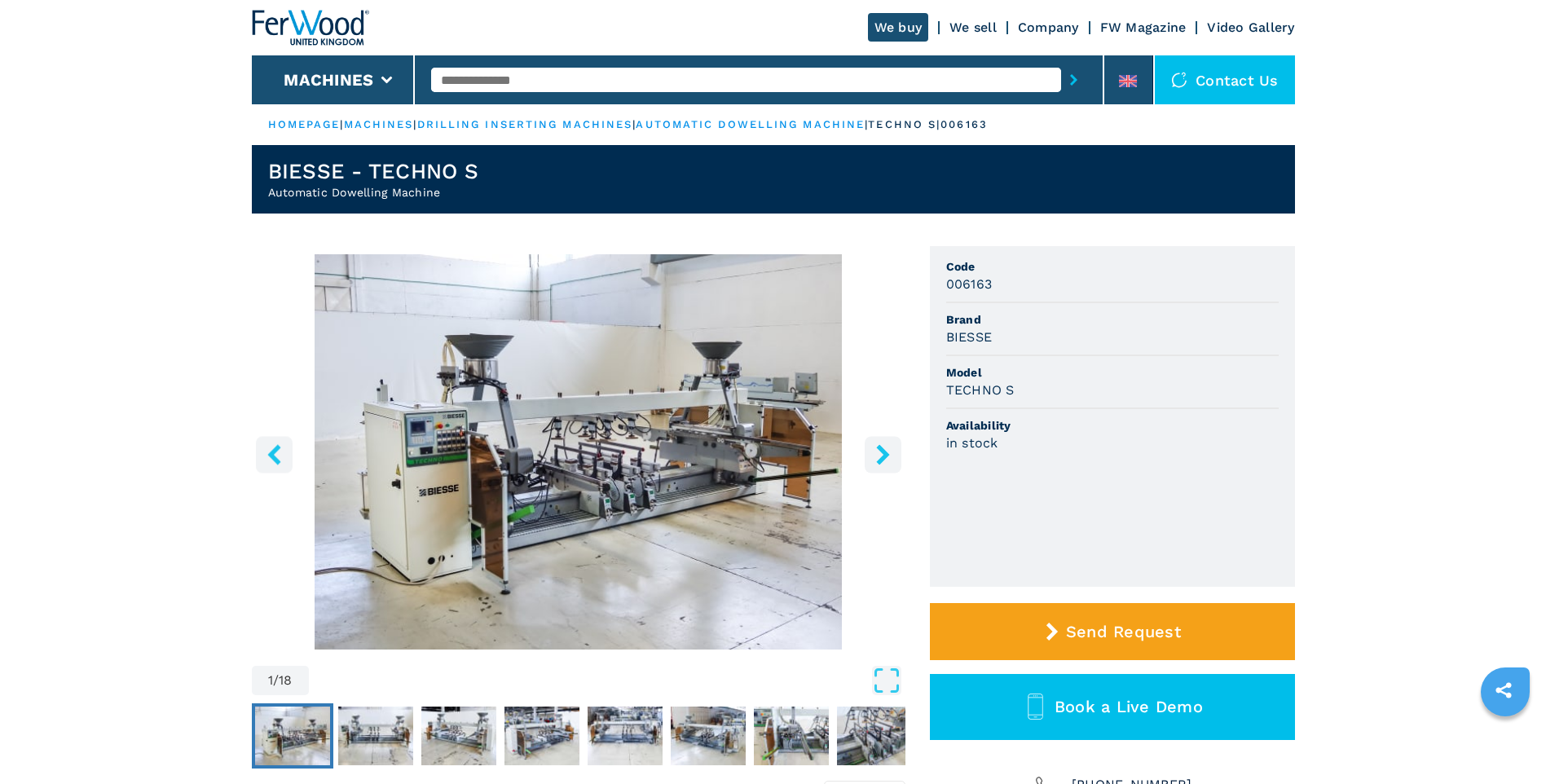
click at [884, 451] on icon "right-button" at bounding box center [882, 454] width 13 height 20
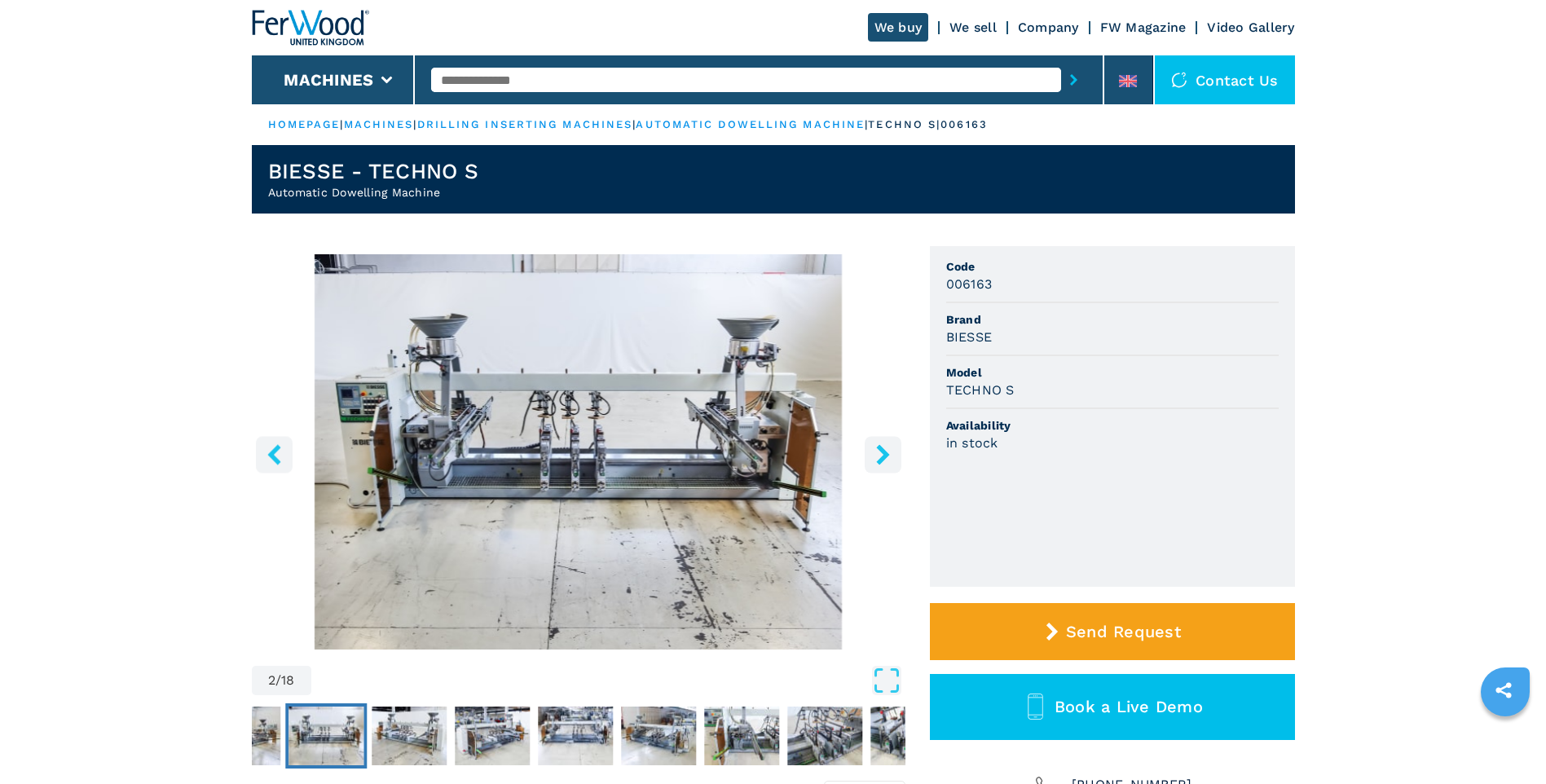
click at [884, 451] on icon "right-button" at bounding box center [882, 454] width 13 height 20
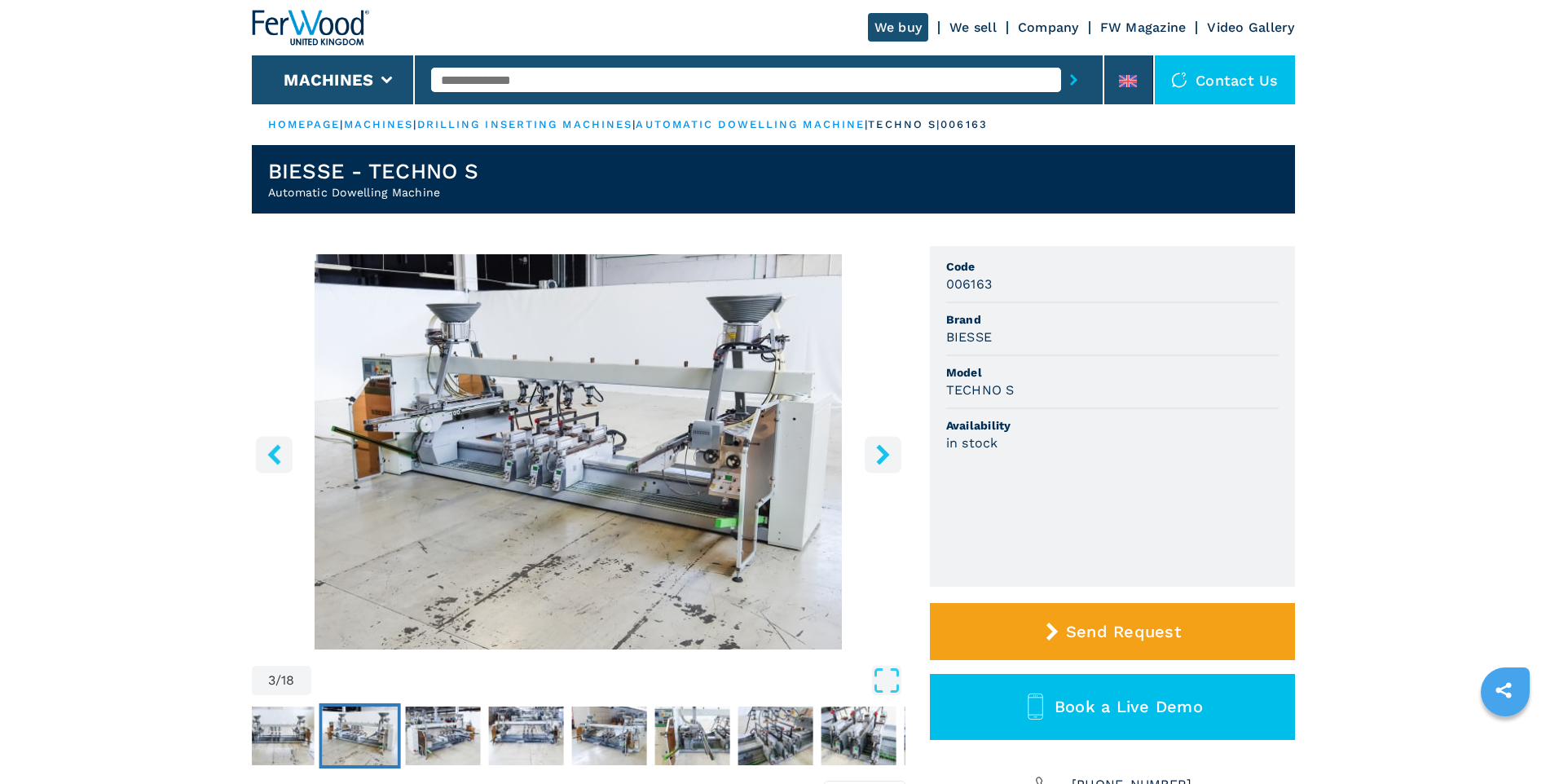
click at [884, 451] on icon "right-button" at bounding box center [882, 454] width 13 height 20
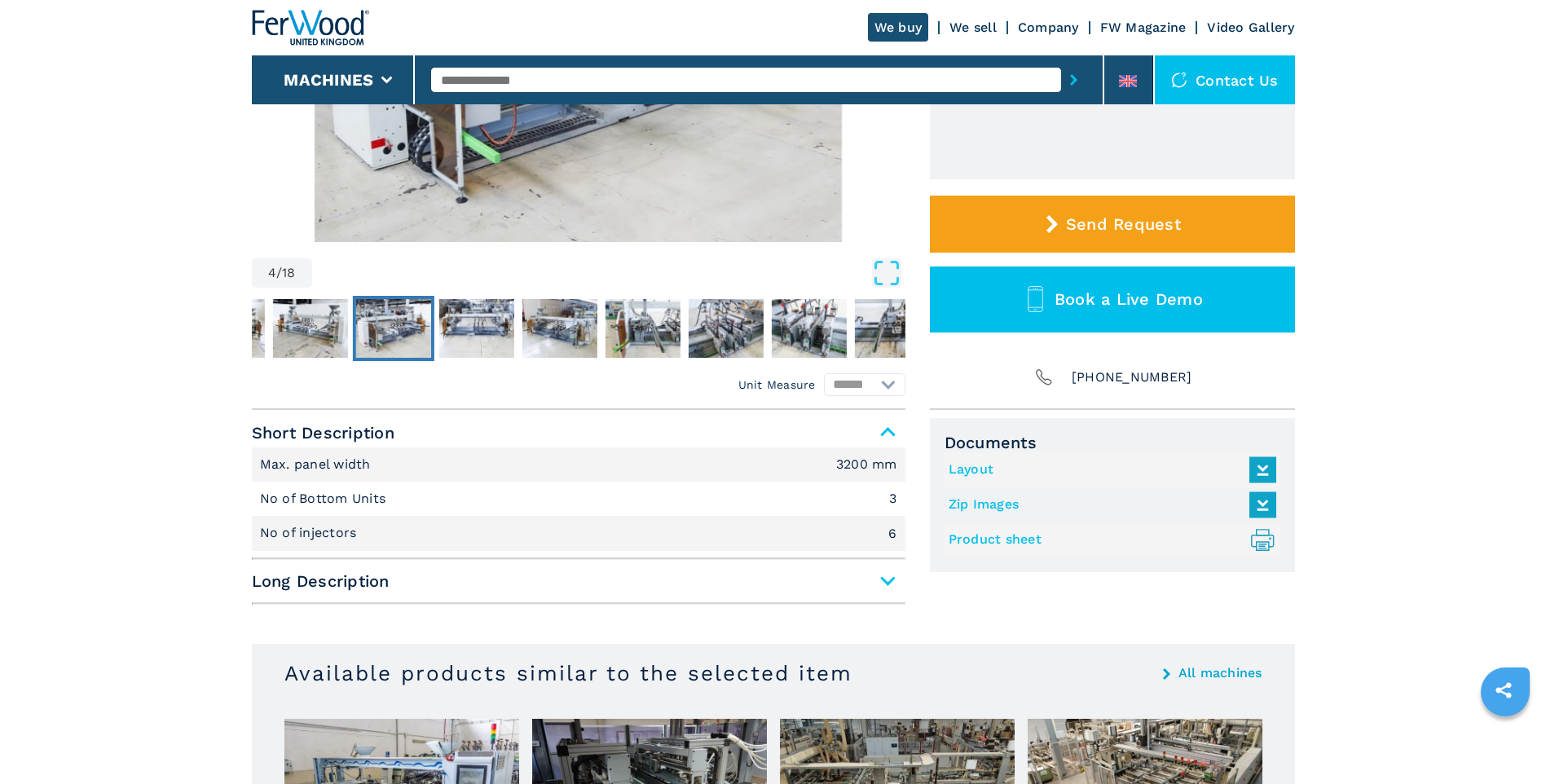
scroll to position [734, 0]
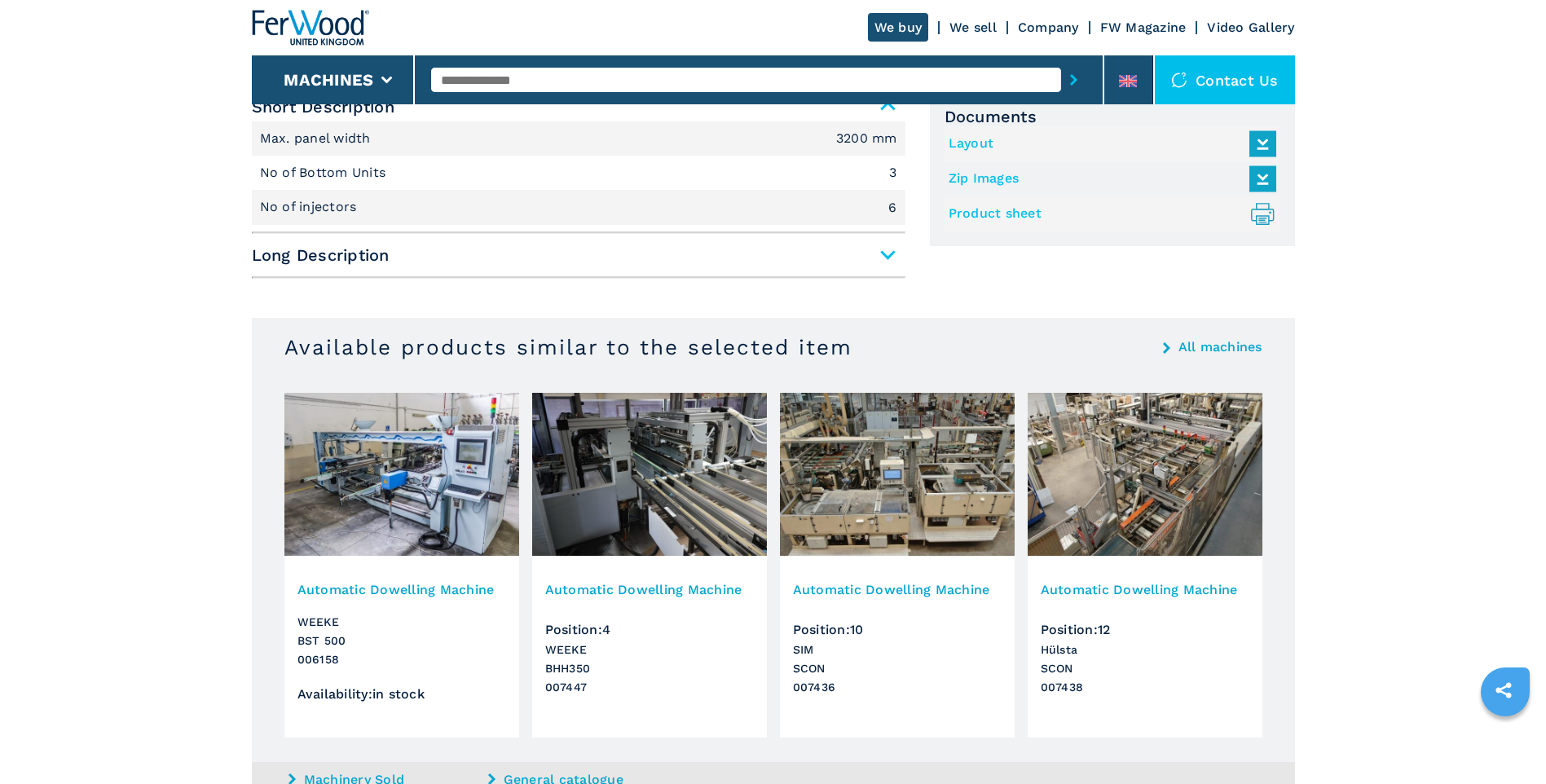
click at [888, 254] on span "Long Description" at bounding box center [578, 255] width 654 height 29
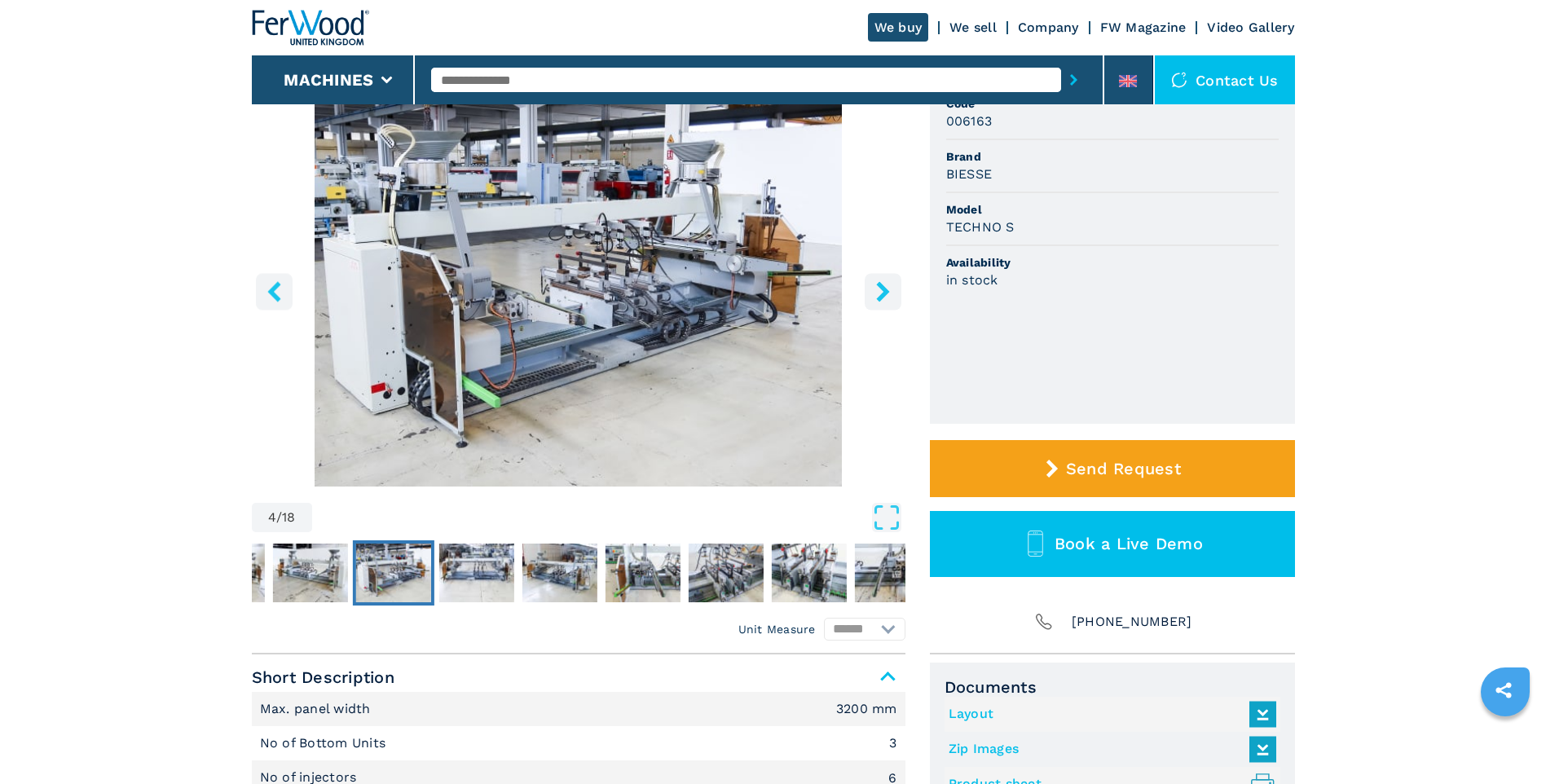
scroll to position [0, 0]
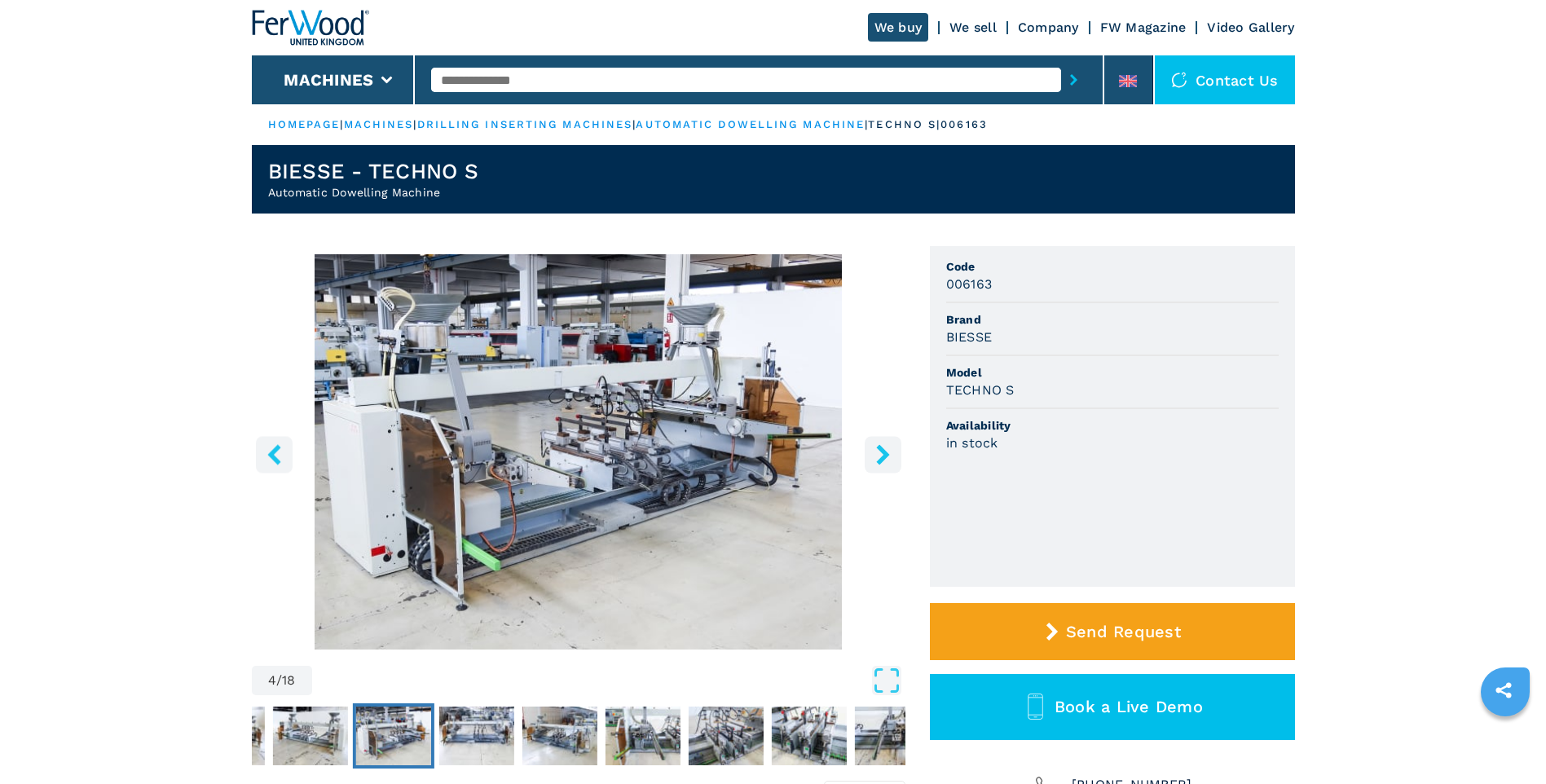
click at [885, 454] on icon "right-button" at bounding box center [882, 454] width 13 height 20
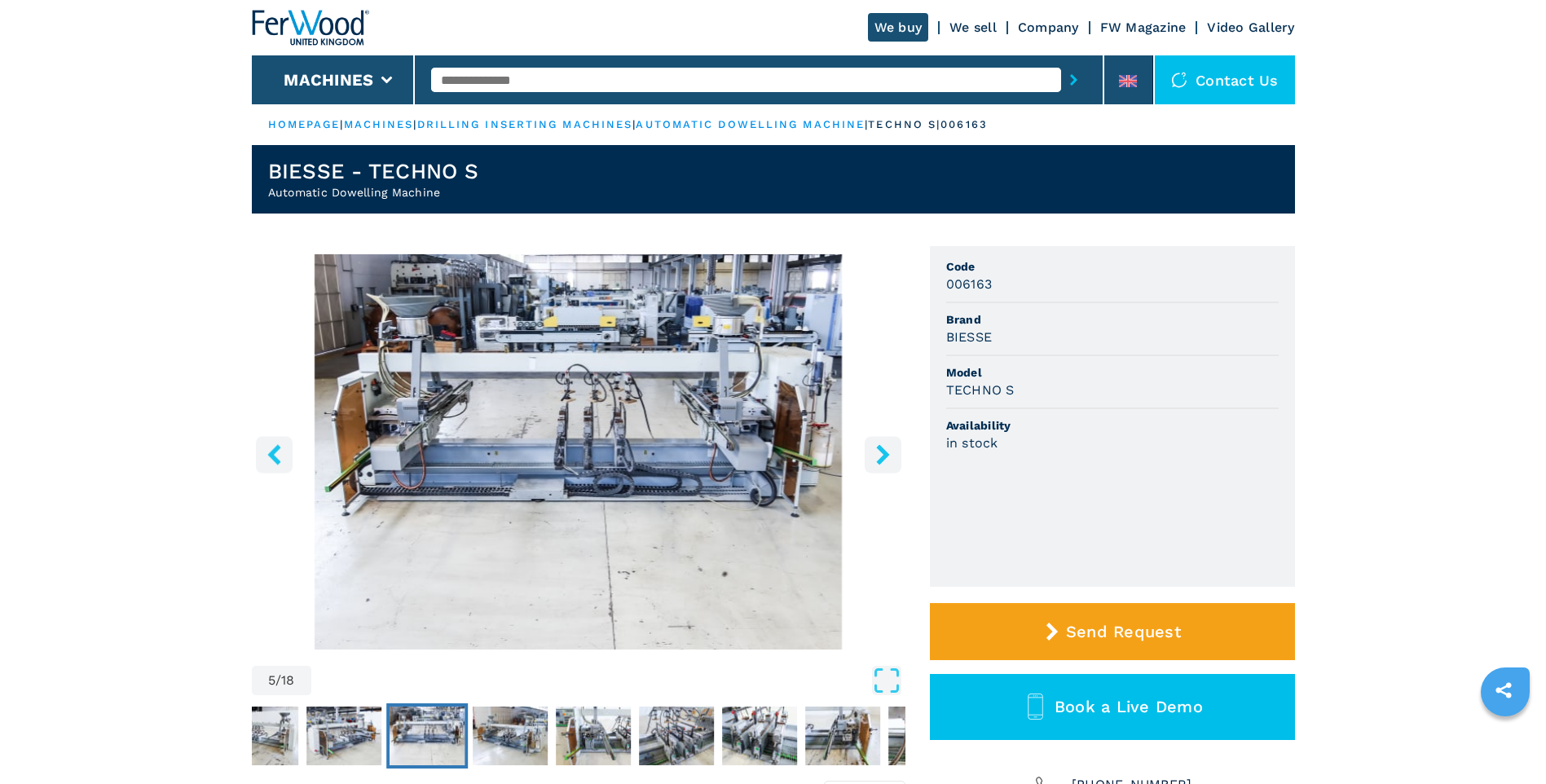
click at [885, 454] on icon "right-button" at bounding box center [882, 454] width 13 height 20
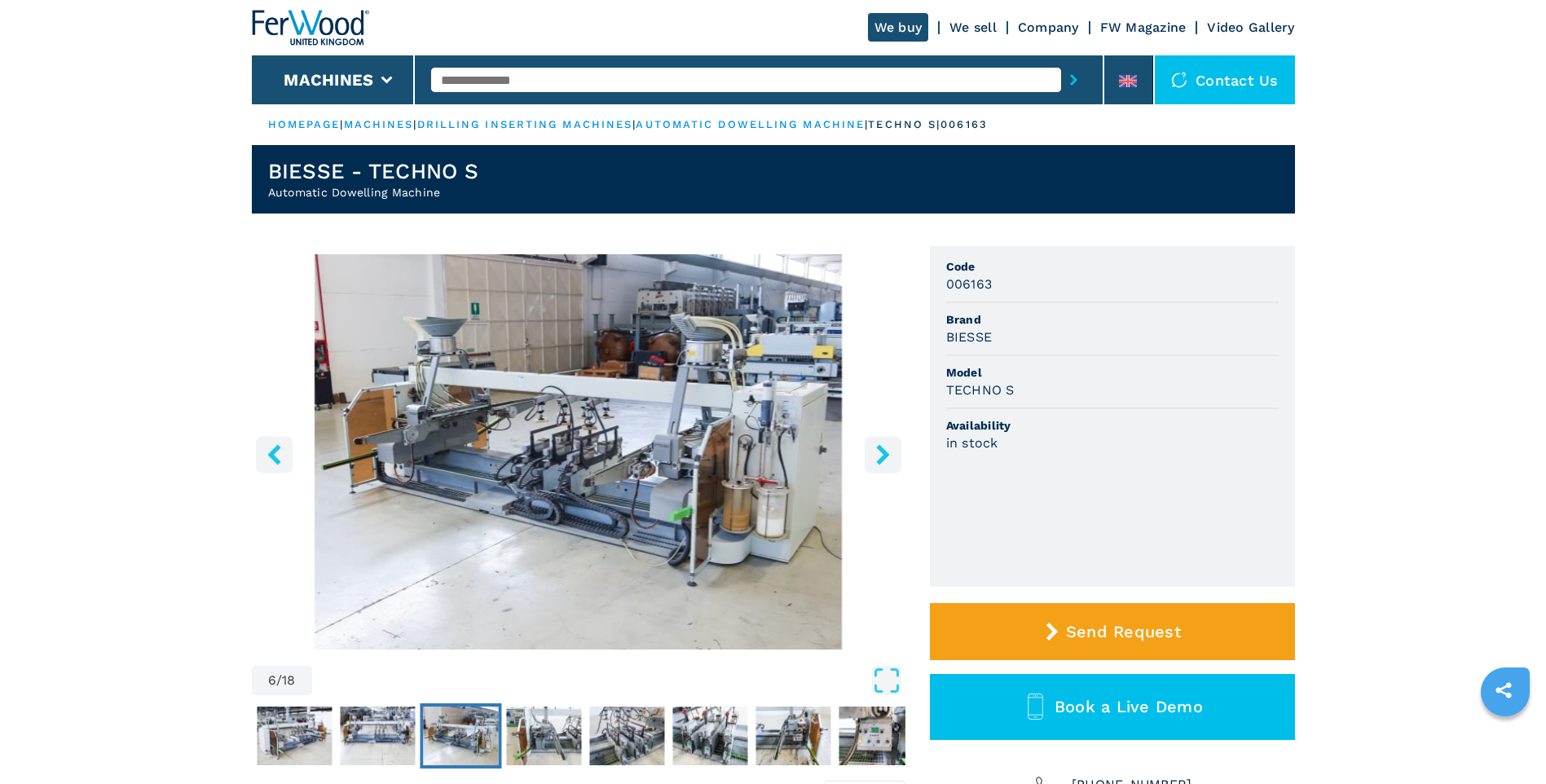
click at [885, 454] on icon "right-button" at bounding box center [882, 454] width 13 height 20
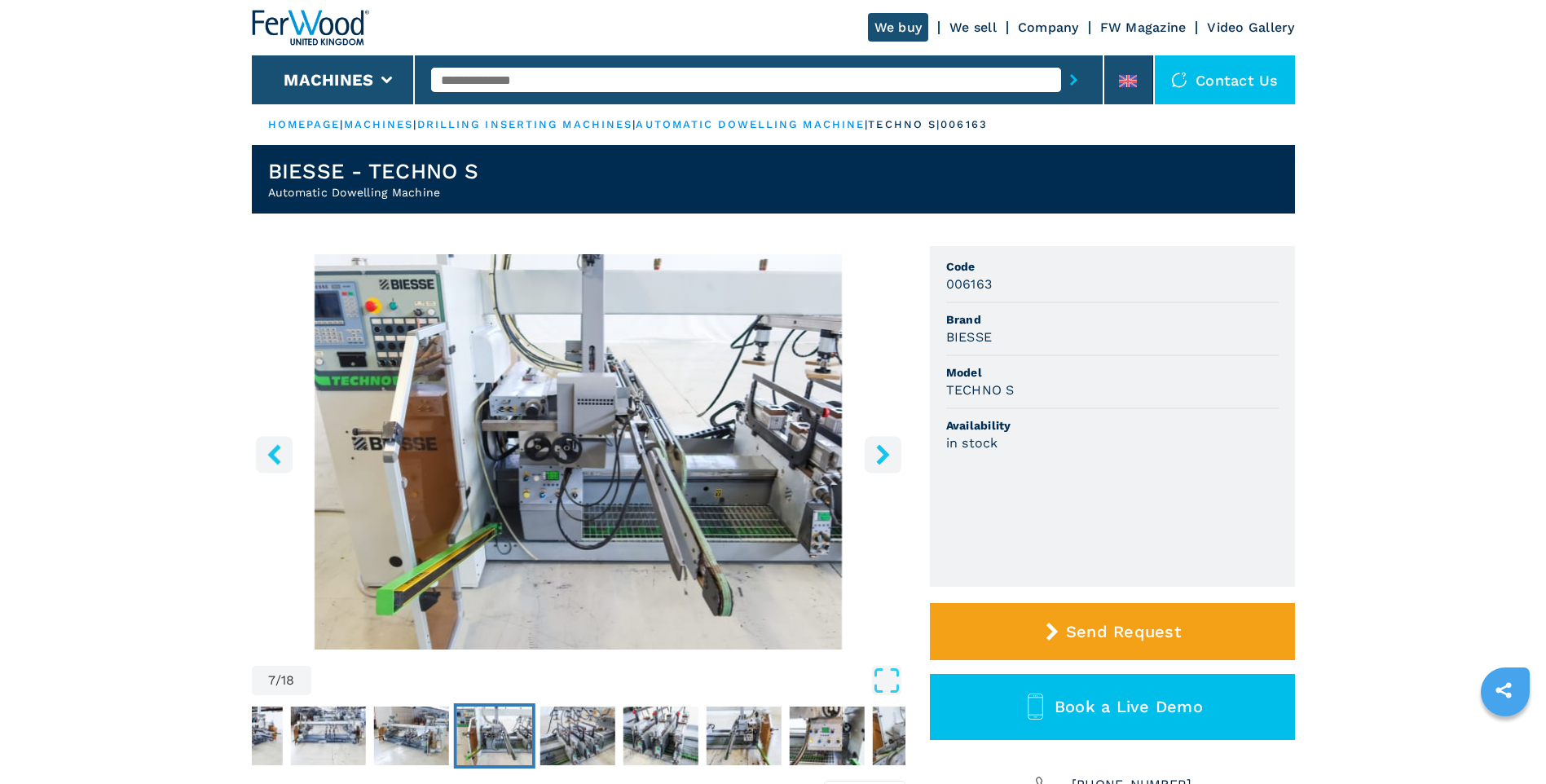
click at [885, 454] on icon "right-button" at bounding box center [882, 454] width 13 height 20
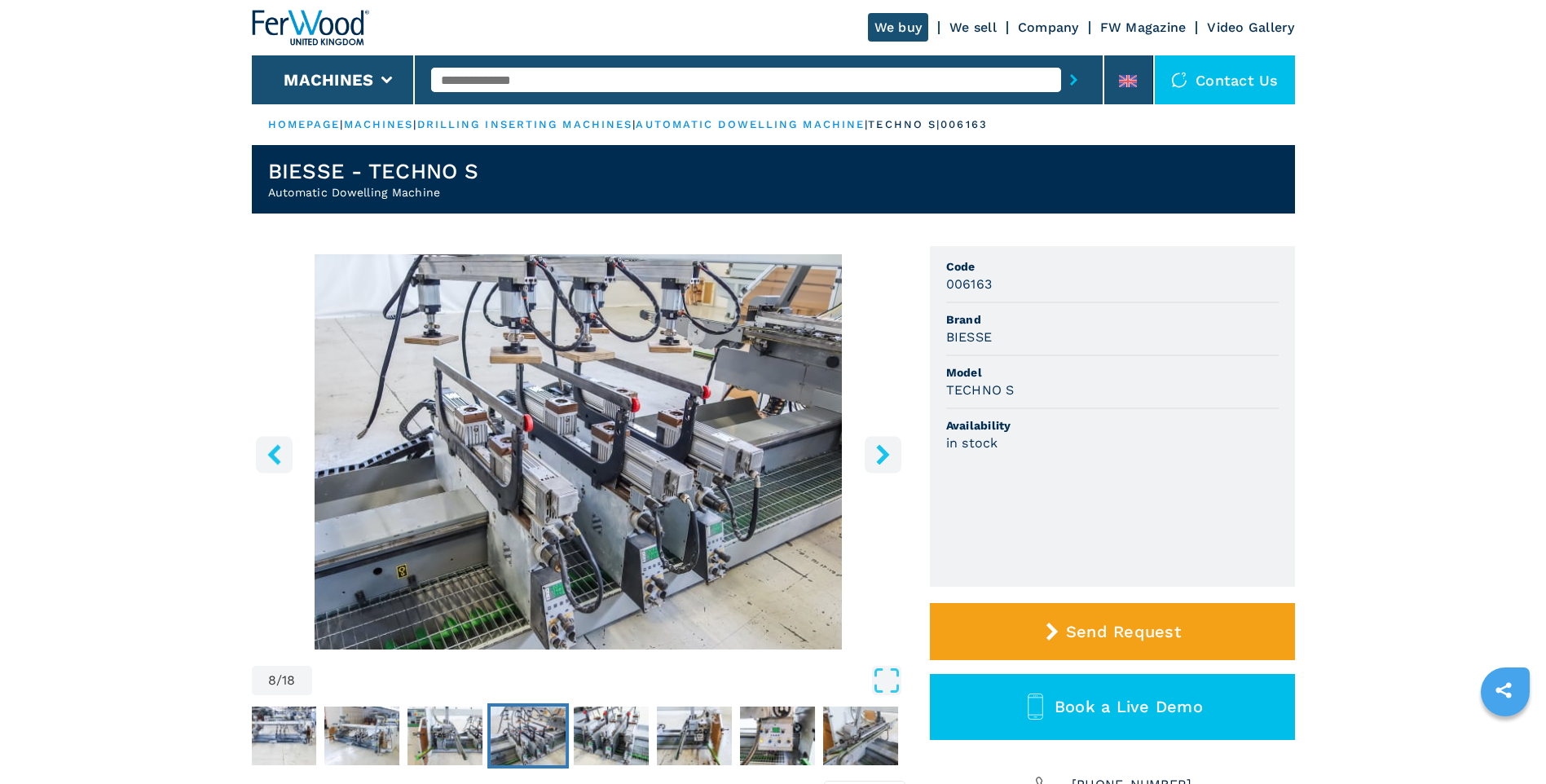
click at [885, 454] on icon "right-button" at bounding box center [882, 454] width 13 height 20
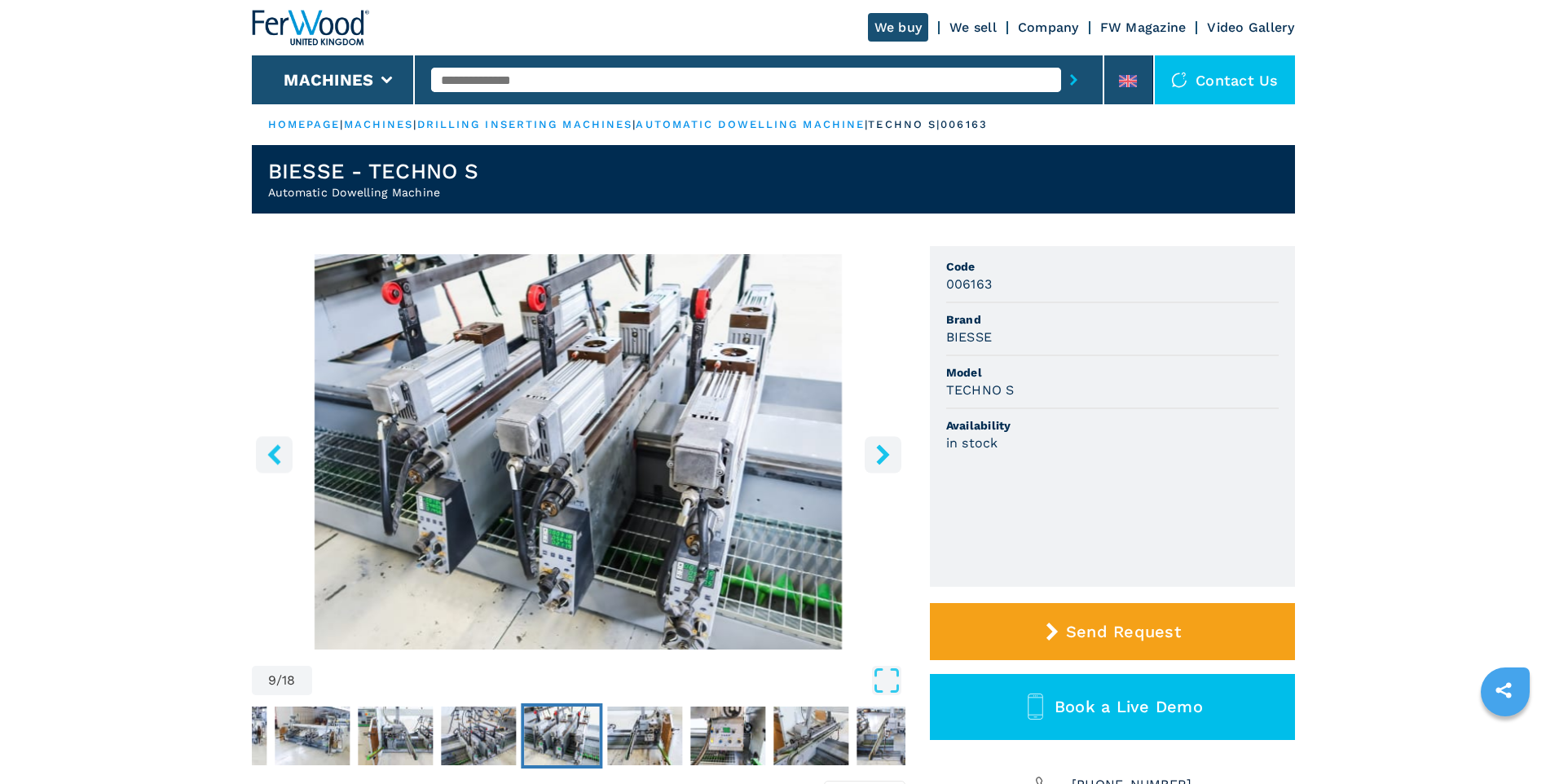
click at [885, 454] on icon "right-button" at bounding box center [882, 454] width 13 height 20
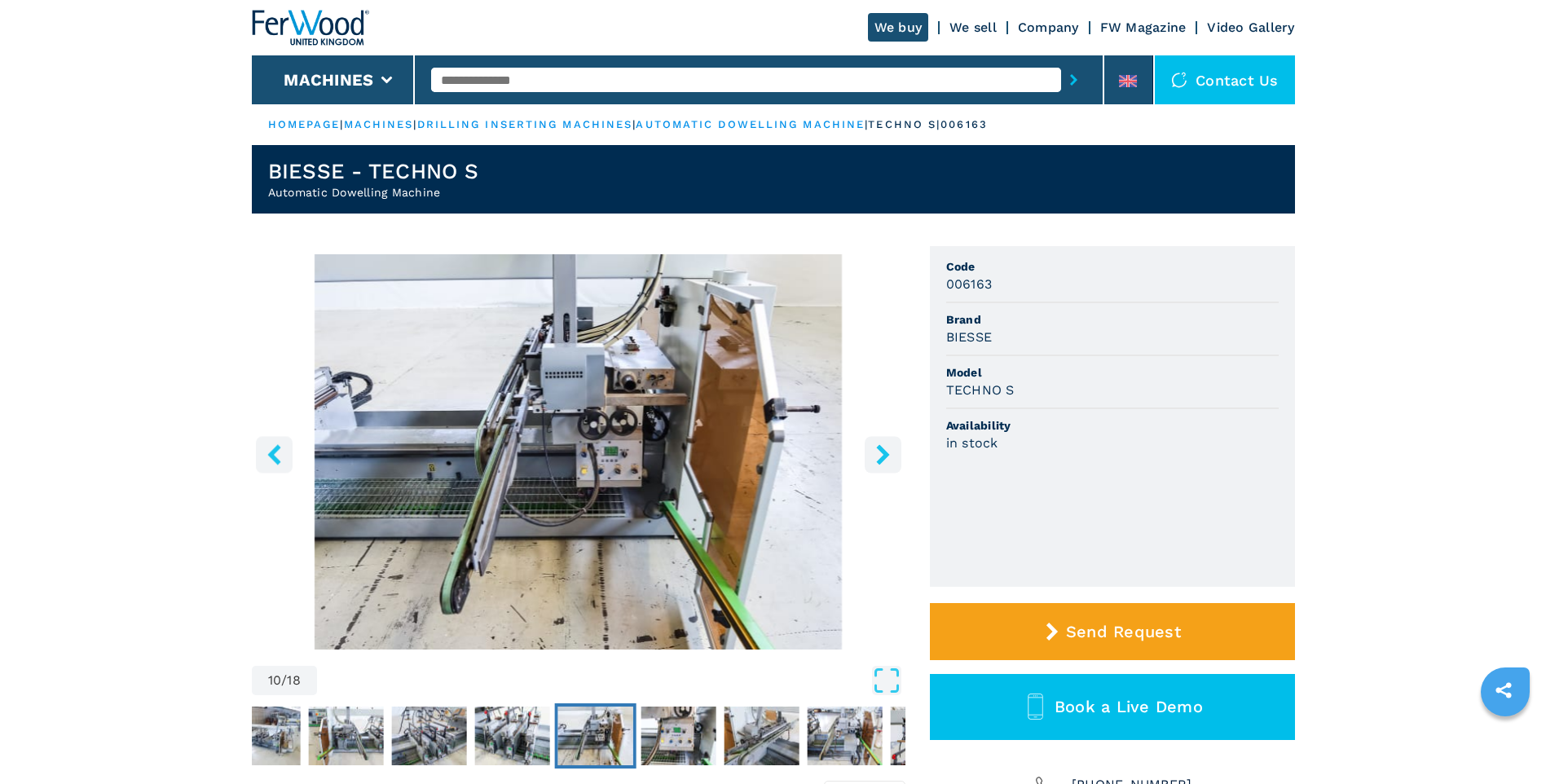
click at [885, 454] on icon "right-button" at bounding box center [882, 454] width 13 height 20
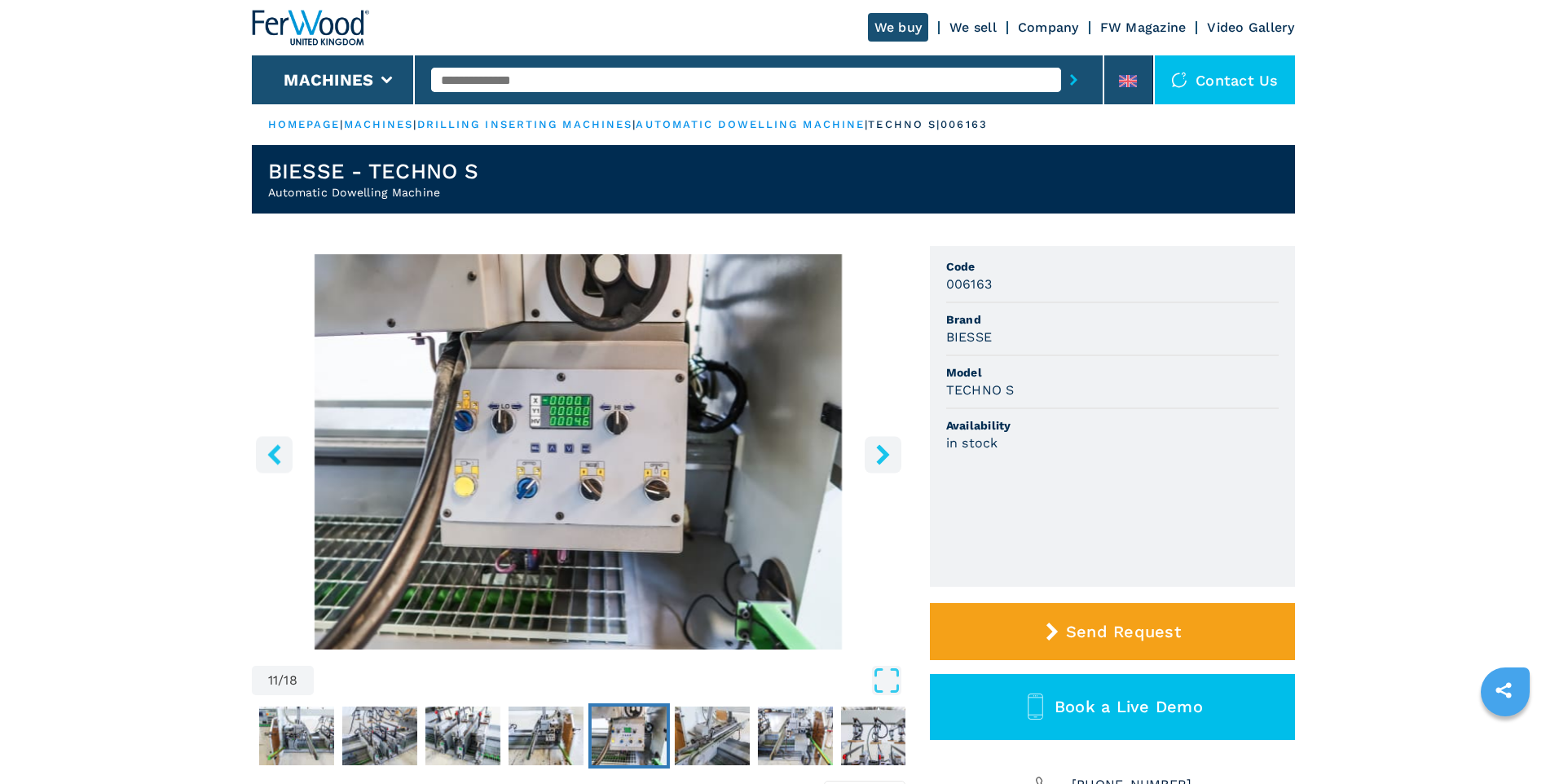
click at [885, 454] on icon "right-button" at bounding box center [882, 454] width 13 height 20
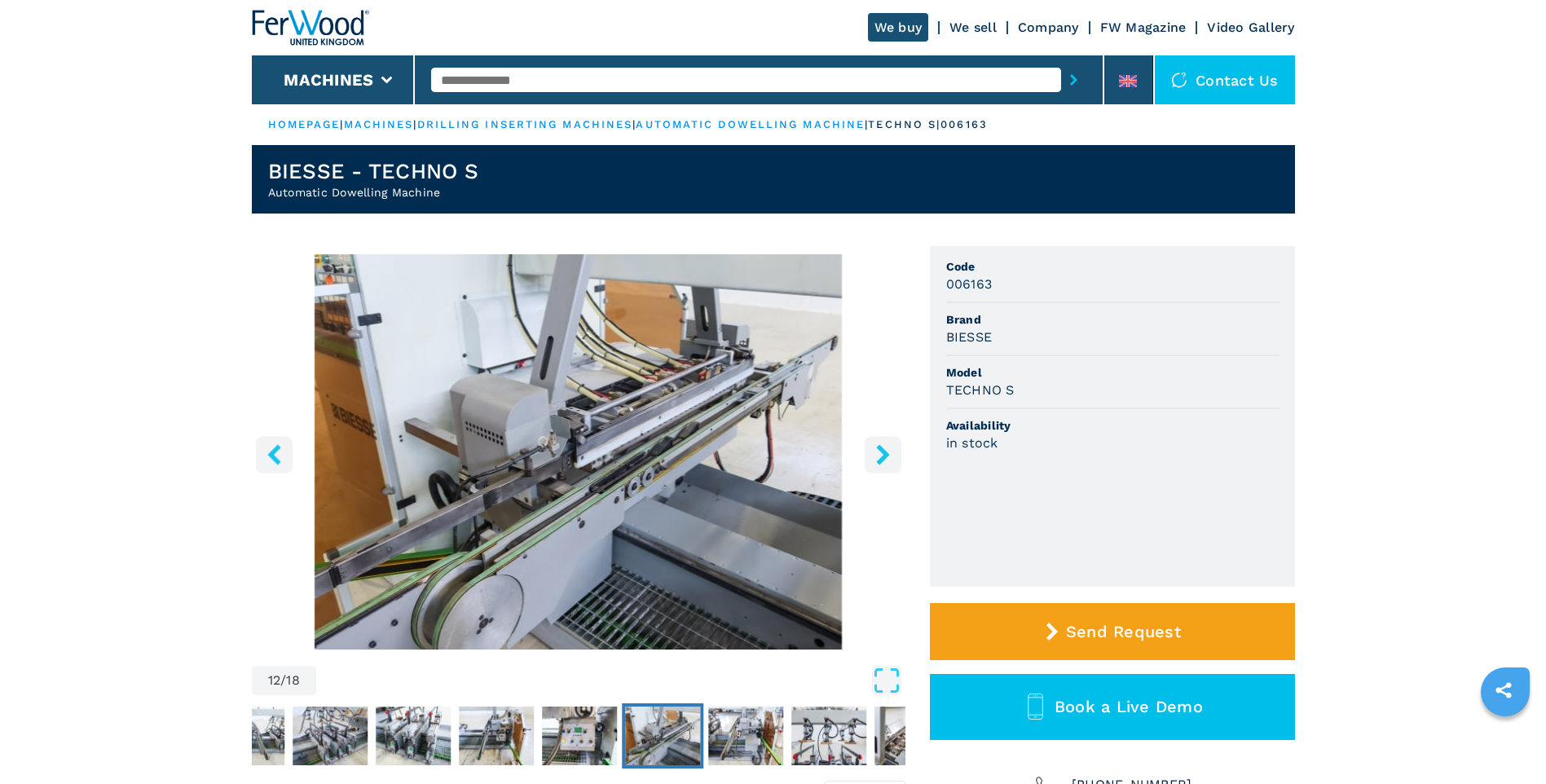
click at [885, 454] on icon "right-button" at bounding box center [882, 454] width 13 height 20
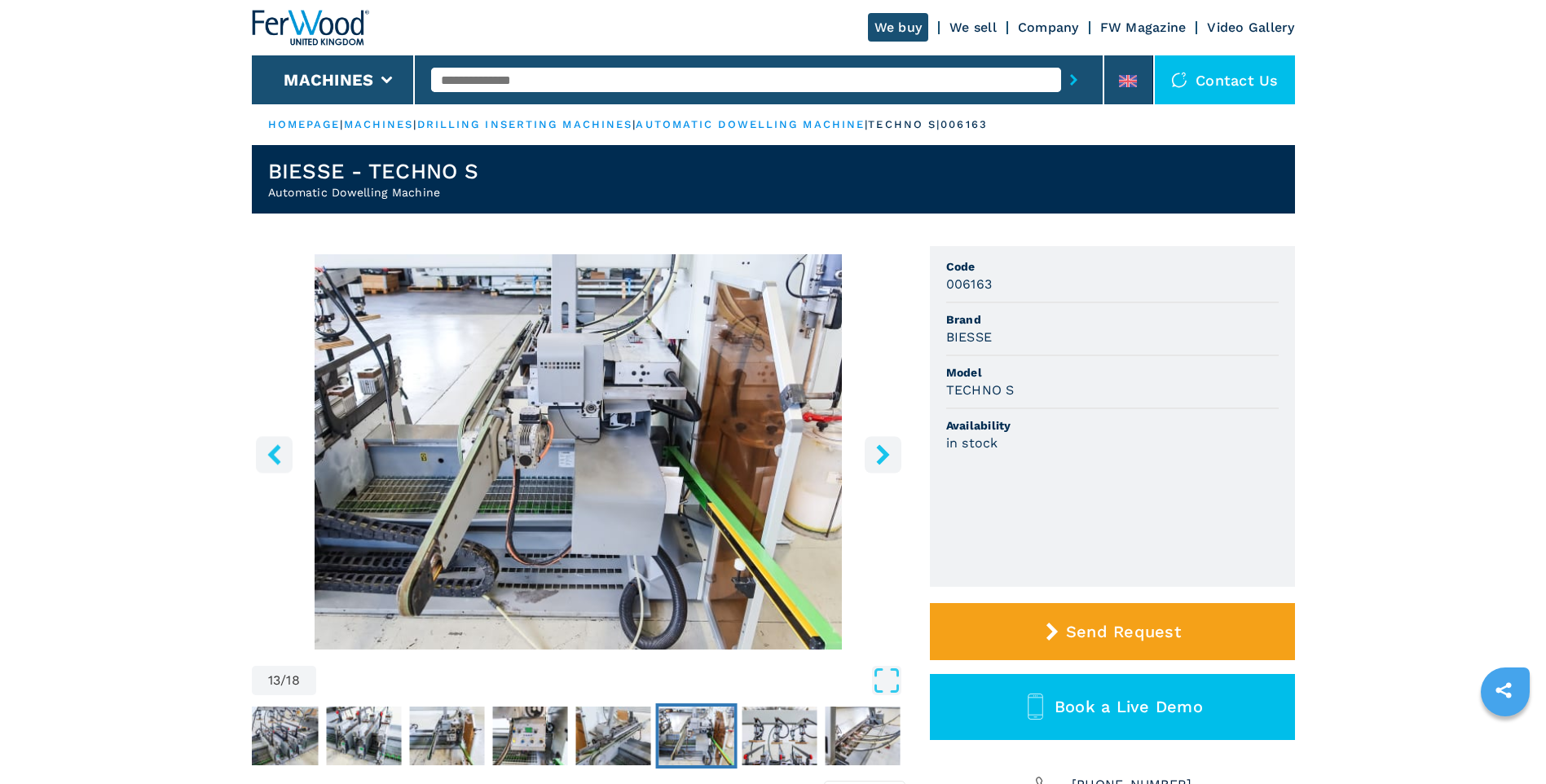
click at [885, 454] on icon "right-button" at bounding box center [882, 454] width 13 height 20
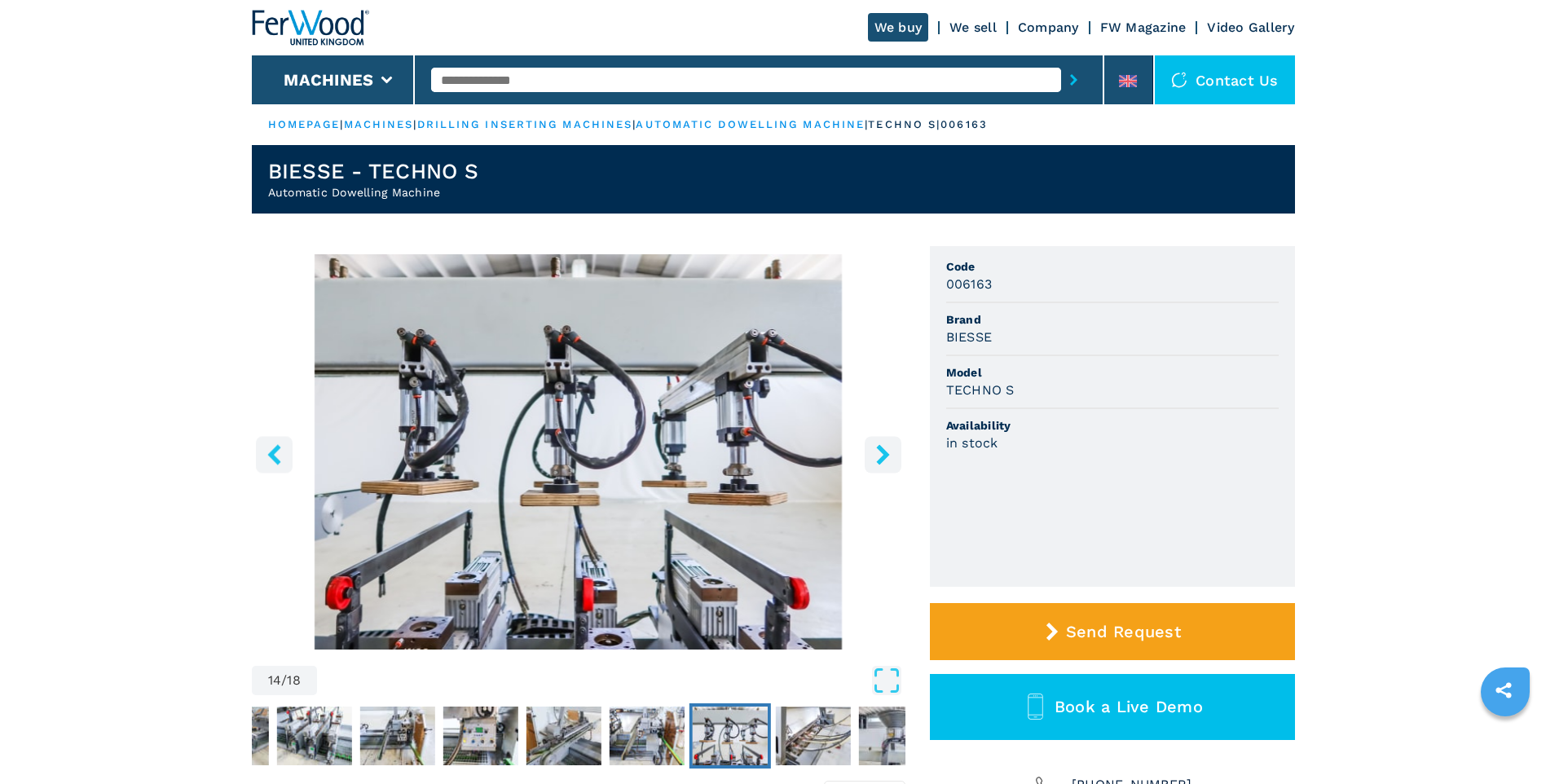
click at [885, 452] on icon "right-button" at bounding box center [882, 454] width 13 height 20
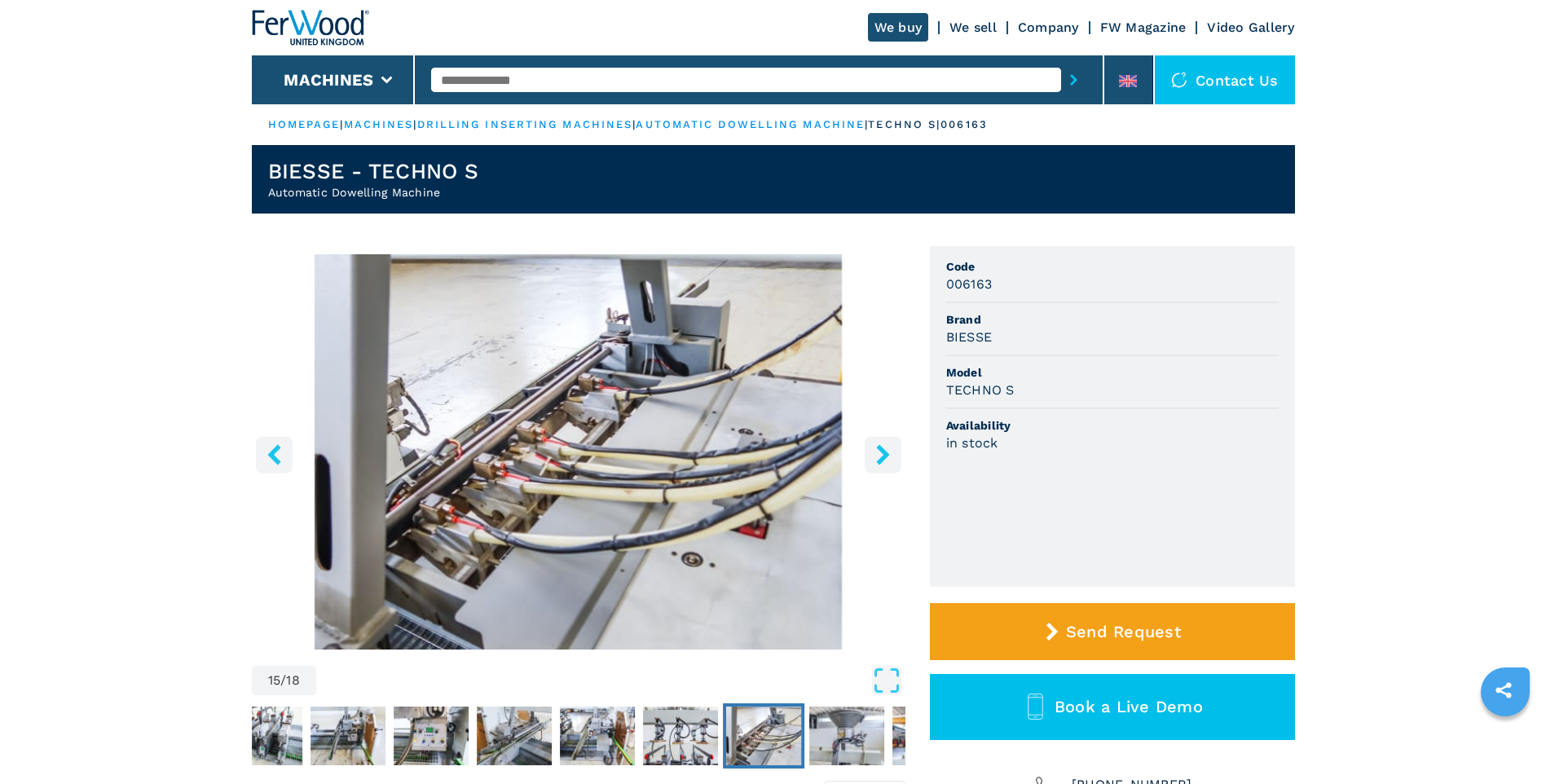
click at [885, 452] on icon "right-button" at bounding box center [882, 454] width 13 height 20
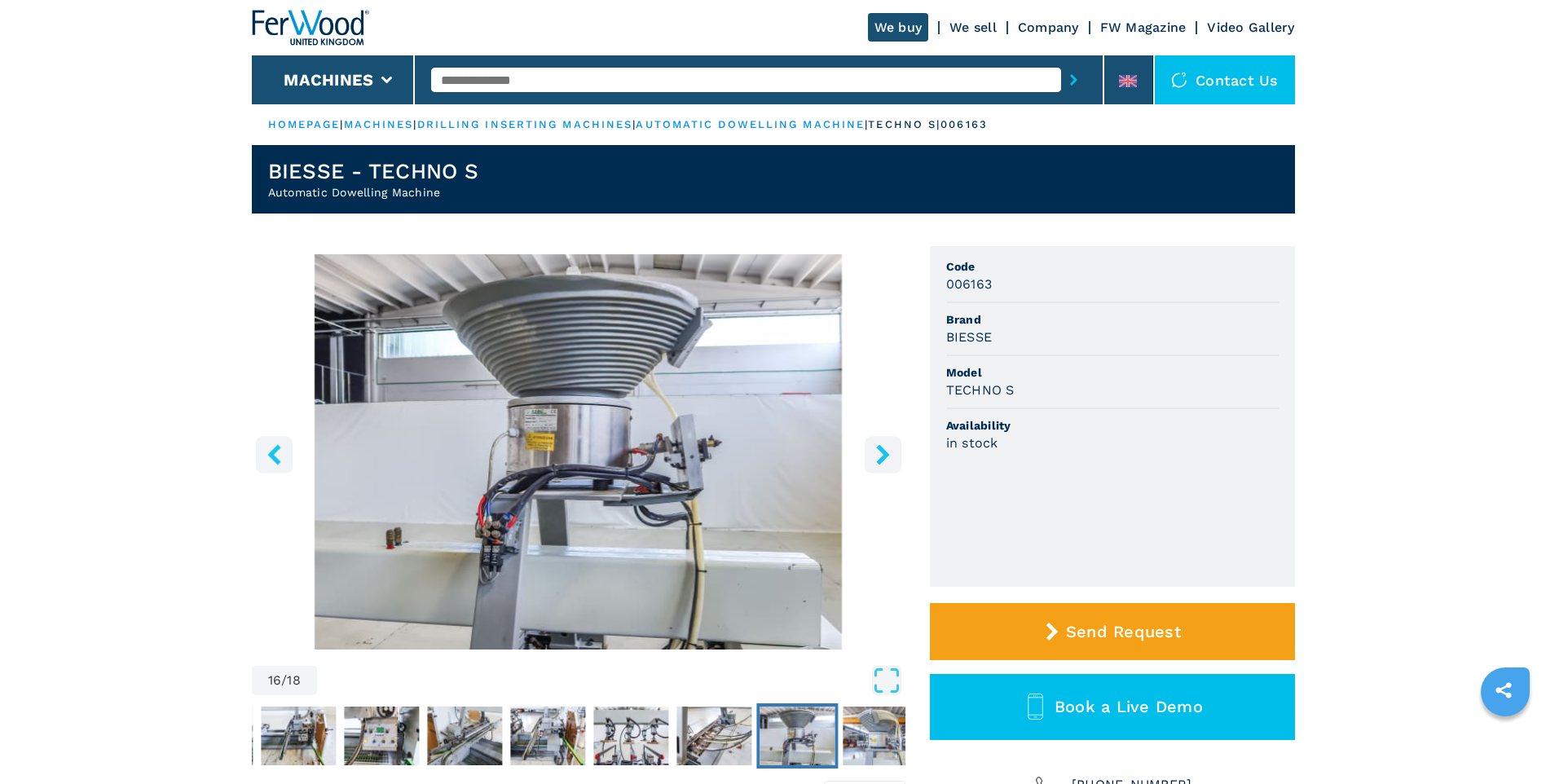
click at [885, 452] on icon "right-button" at bounding box center [882, 454] width 13 height 20
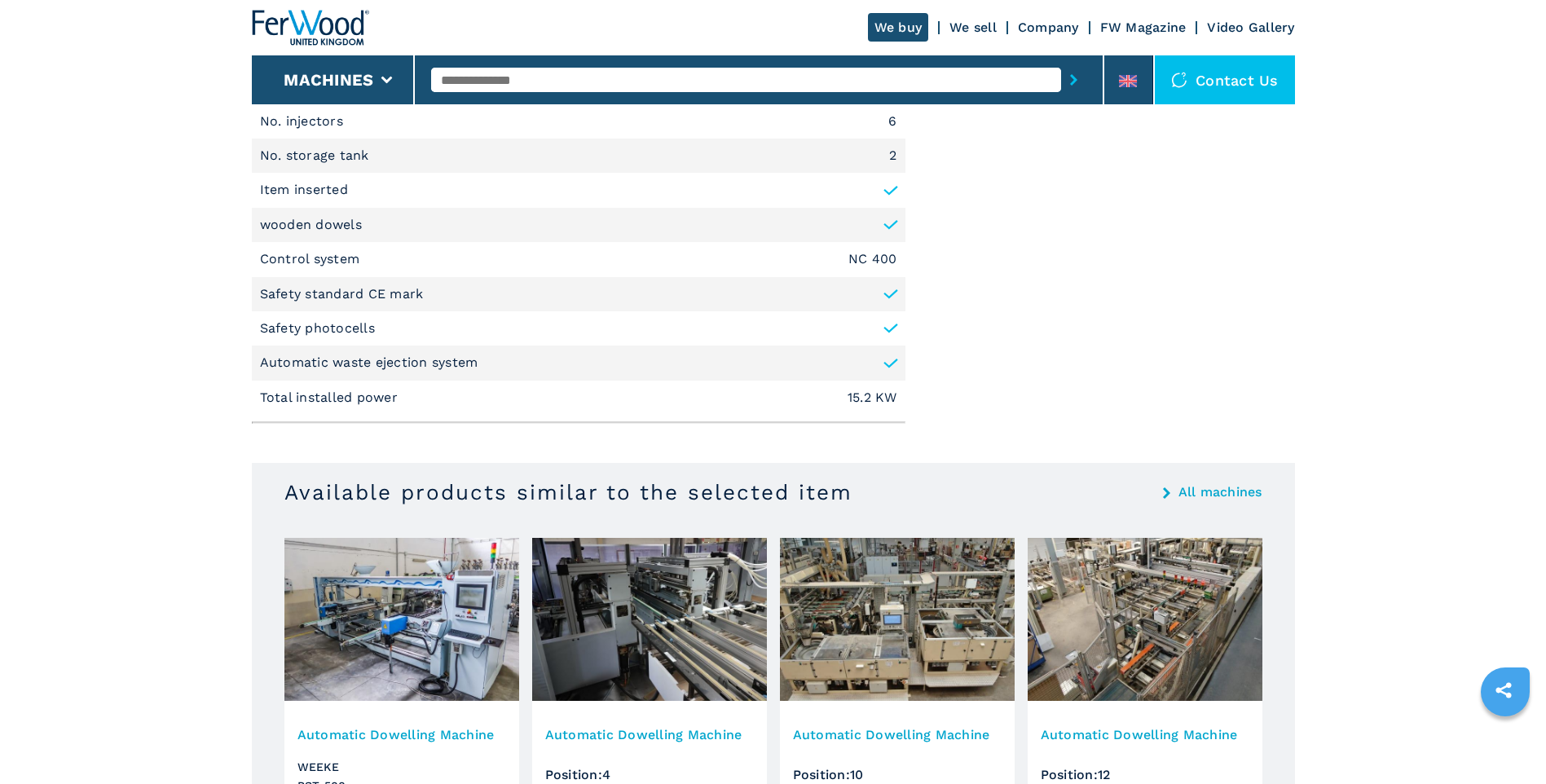
scroll to position [1223, 0]
